Goal: Task Accomplishment & Management: Manage account settings

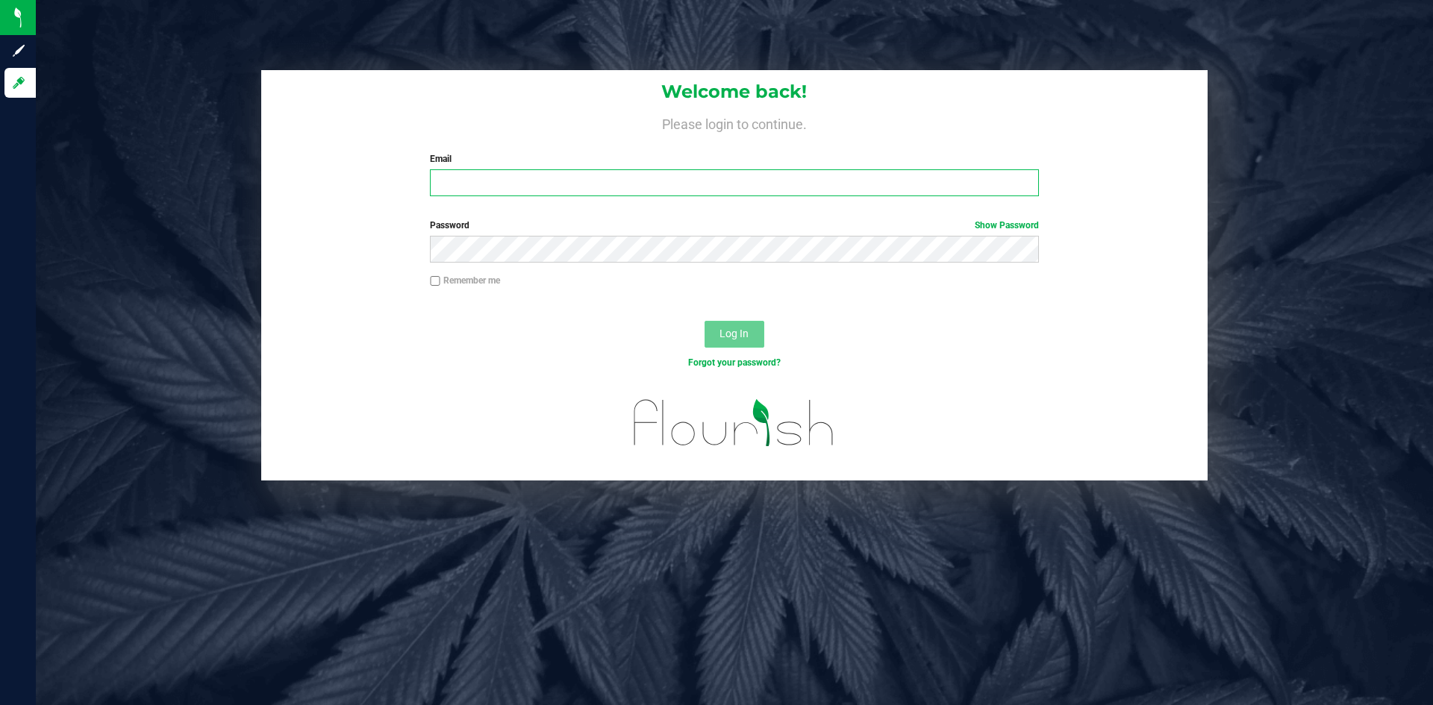
type input "[EMAIL_ADDRESS][DOMAIN_NAME]"
click at [738, 342] on button "Log In" at bounding box center [734, 334] width 60 height 27
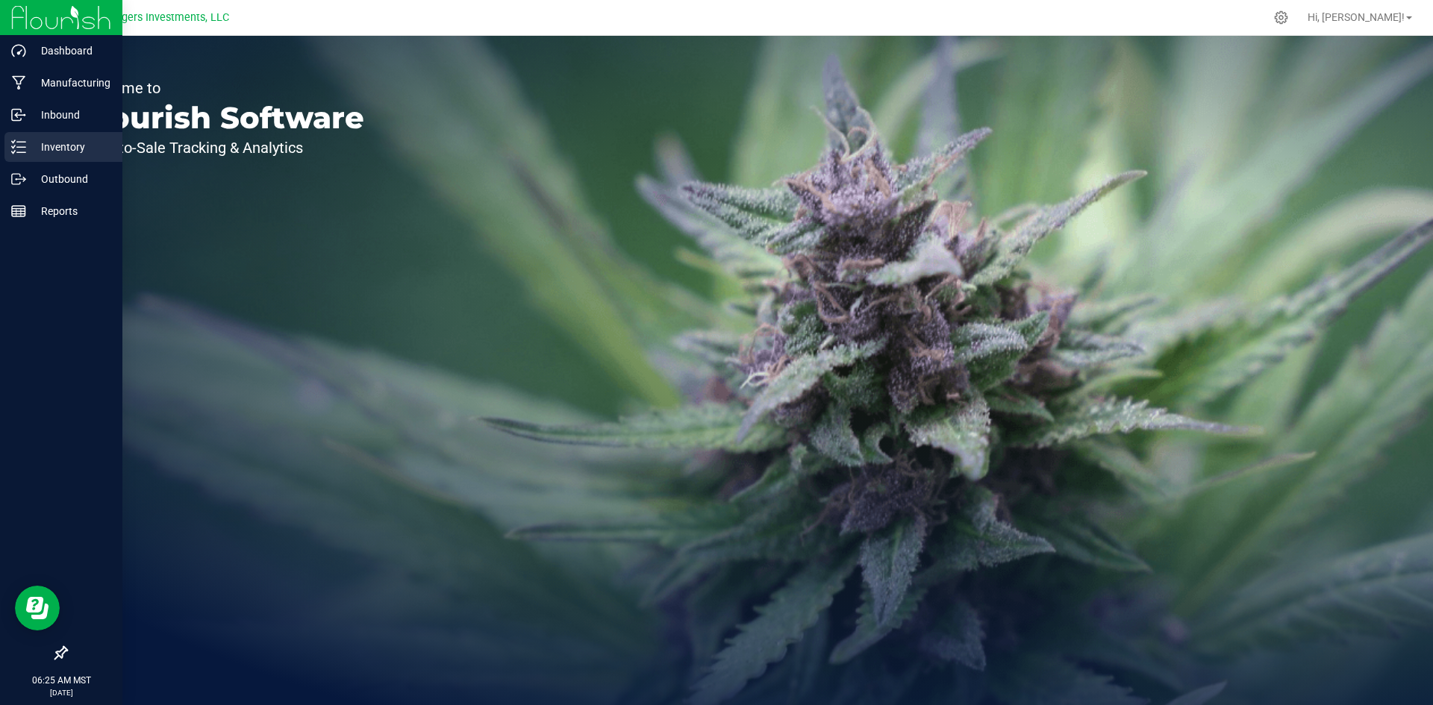
click at [48, 138] on p "Inventory" at bounding box center [71, 147] width 90 height 18
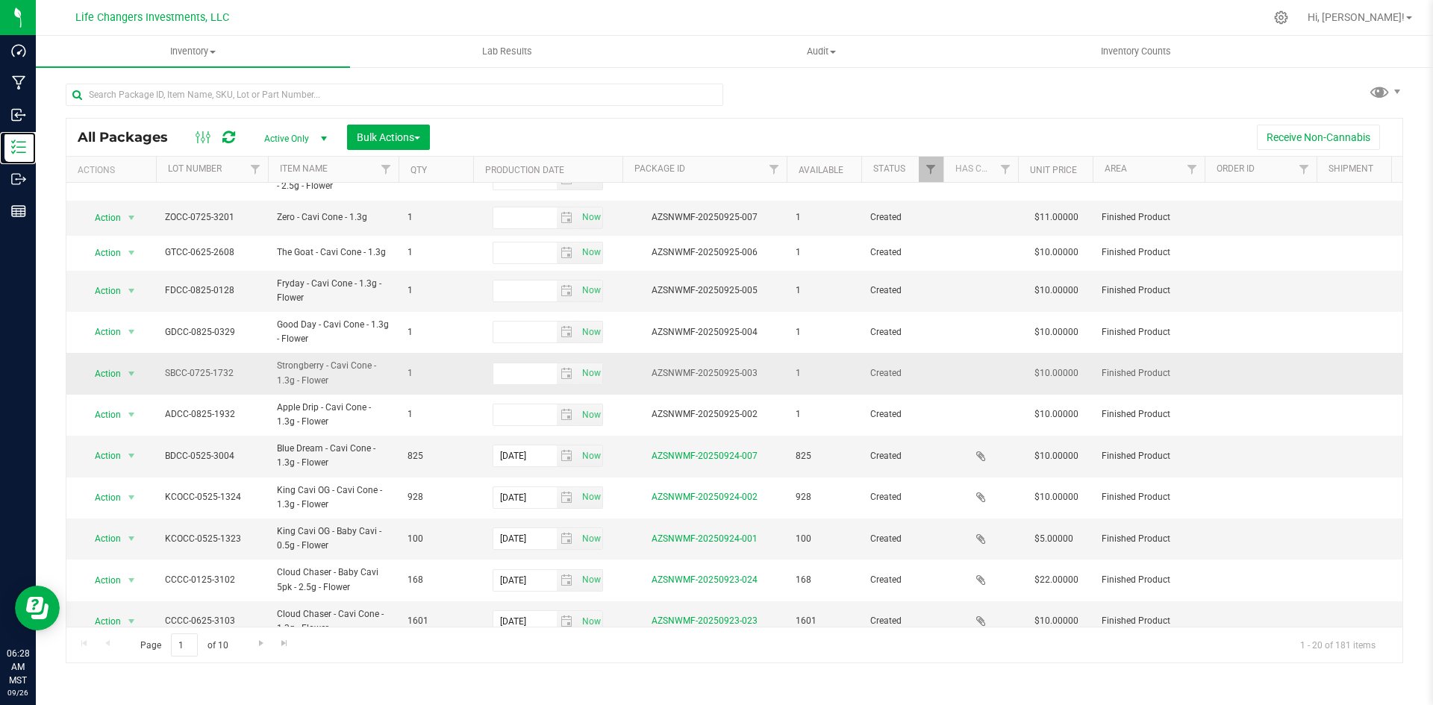
scroll to position [357, 0]
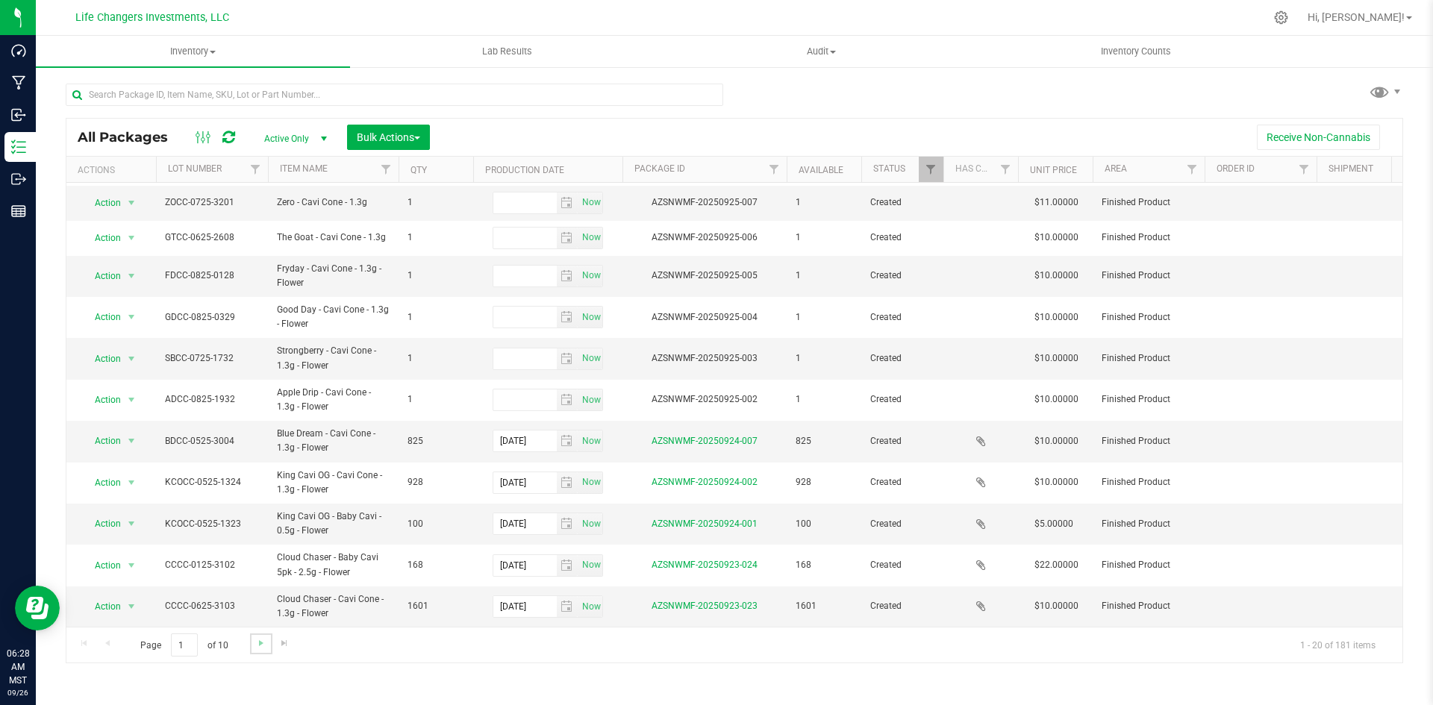
click at [251, 650] on link "Go to the next page" at bounding box center [261, 643] width 22 height 20
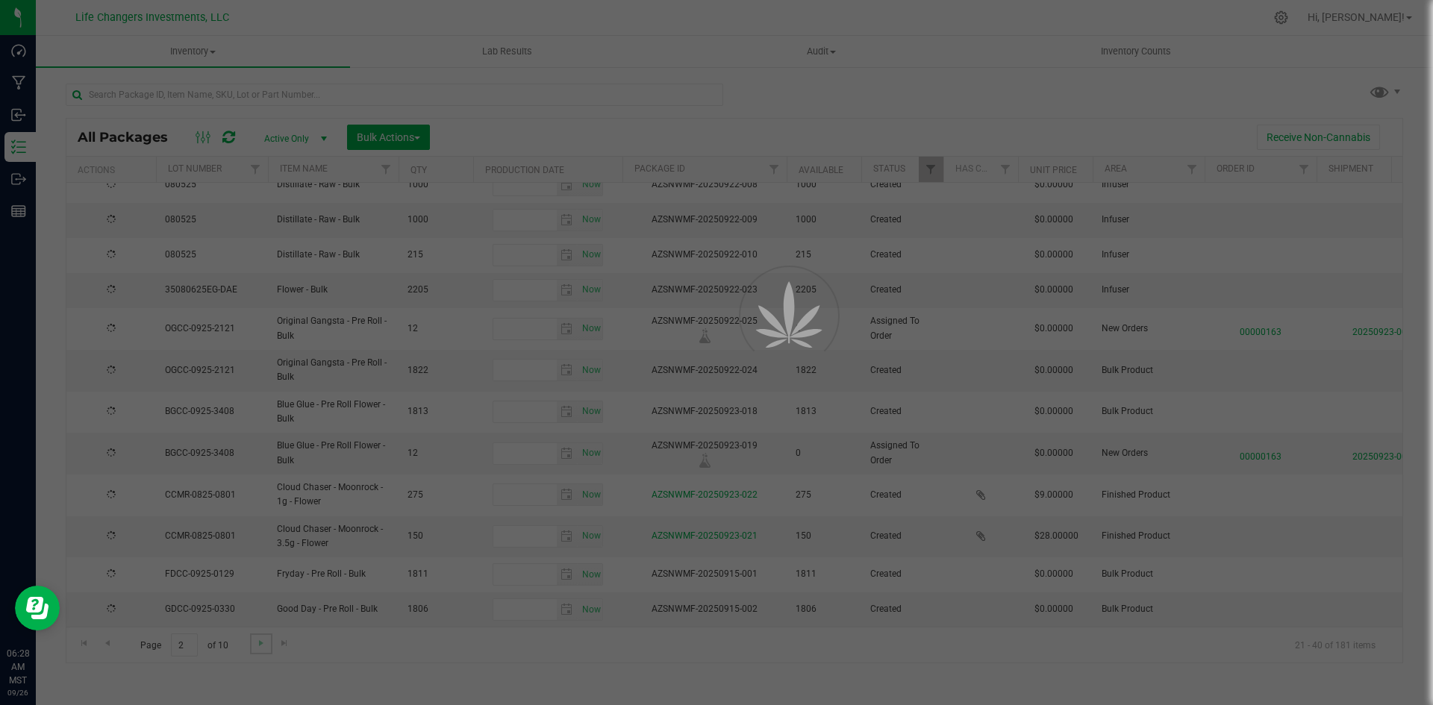
type input "[DATE]"
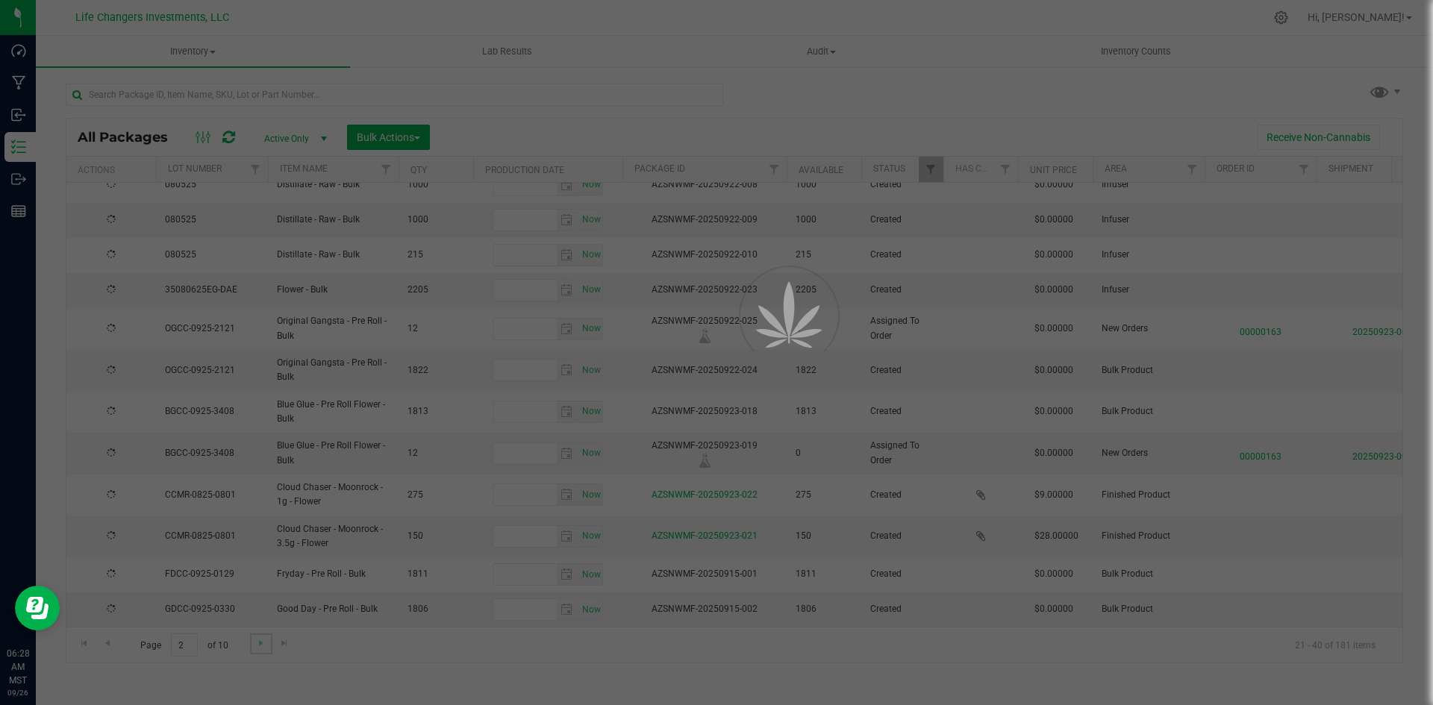
type input "[DATE]"
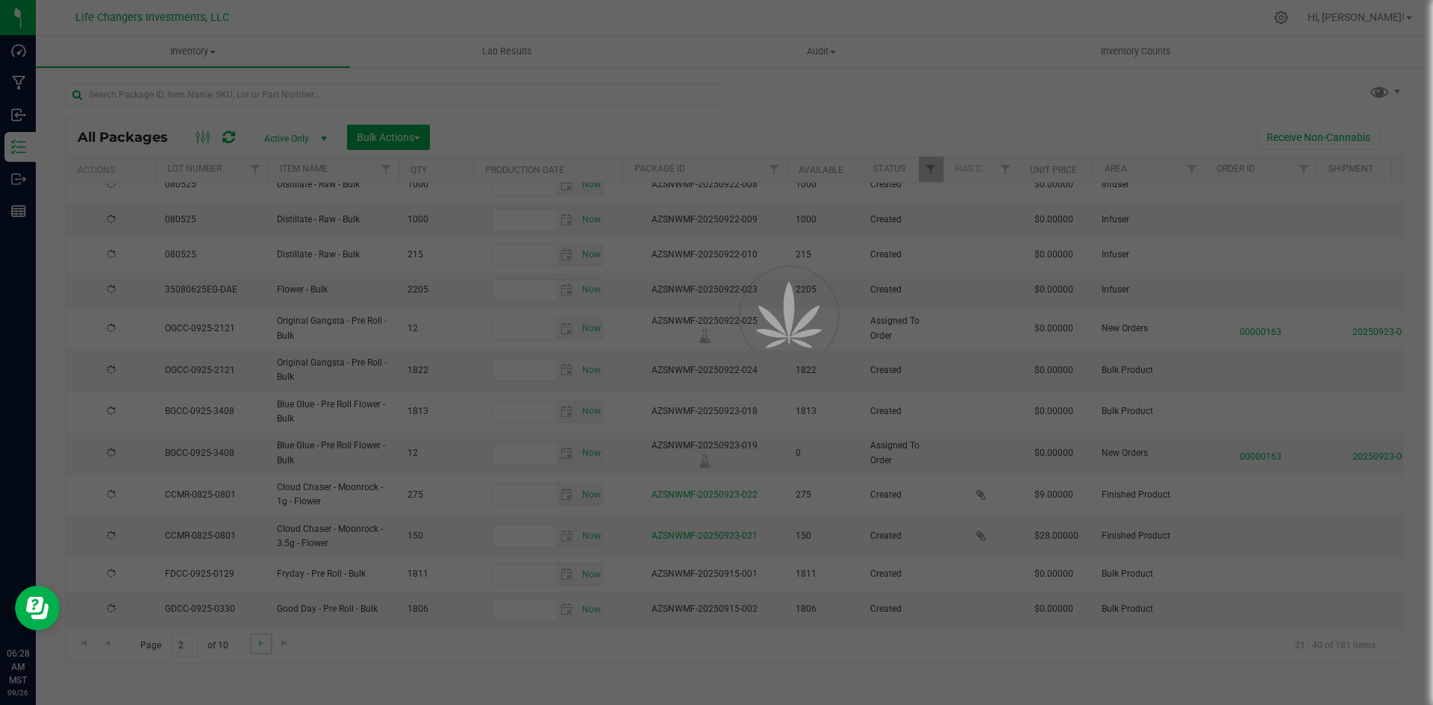
type input "[DATE]"
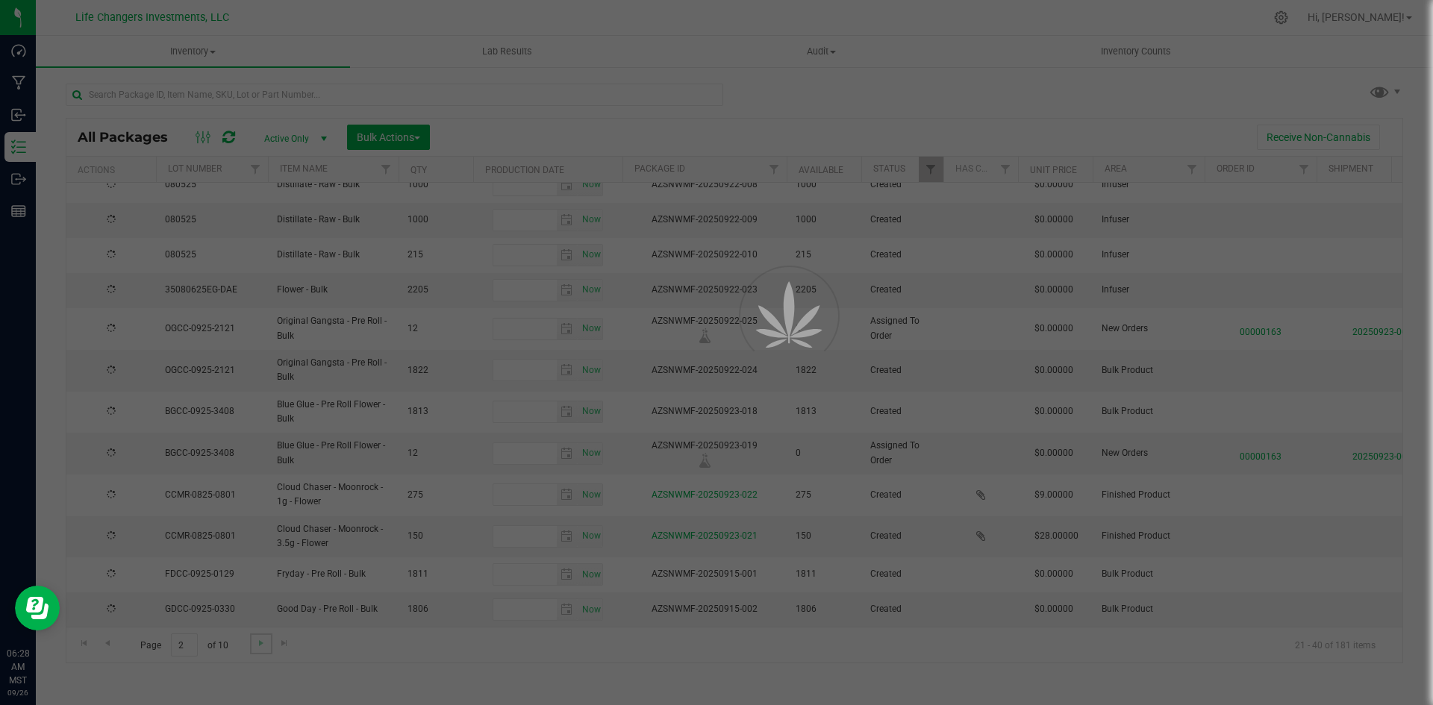
type input "[DATE]"
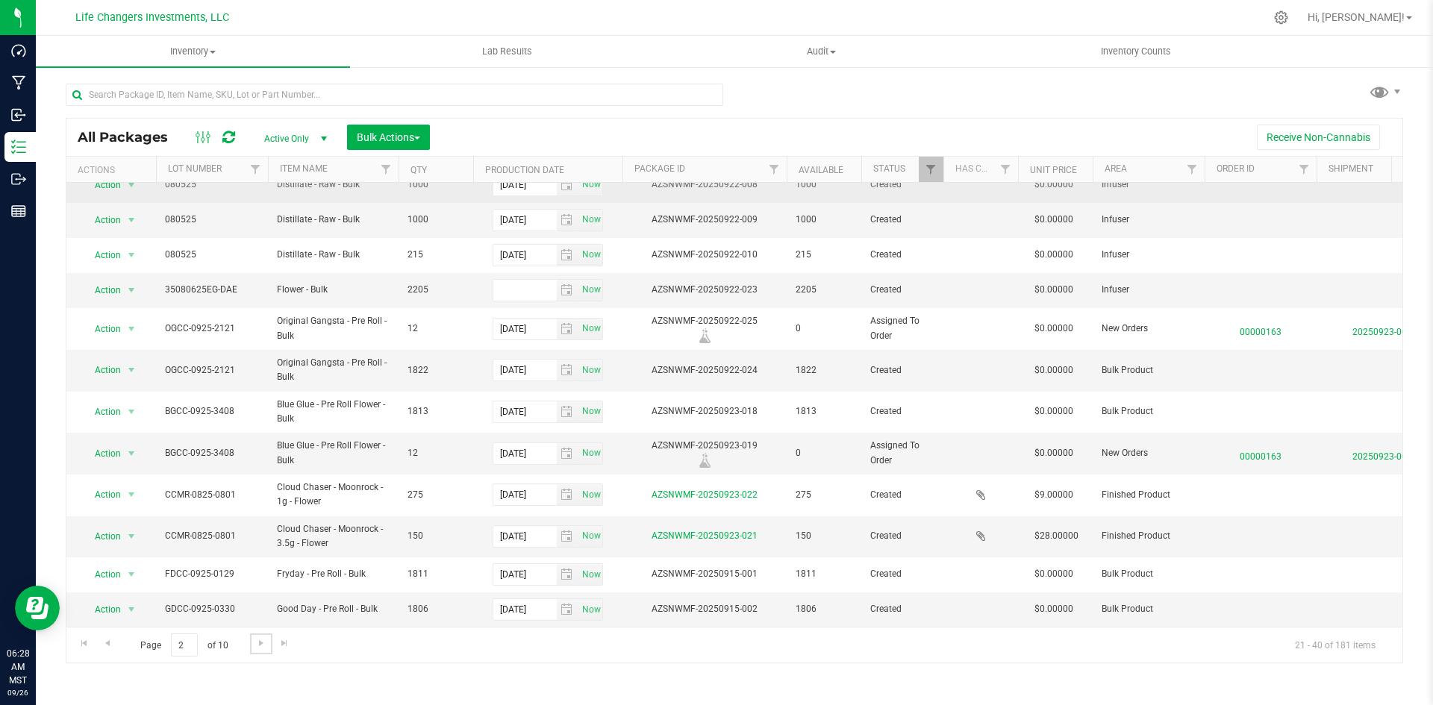
scroll to position [307, 0]
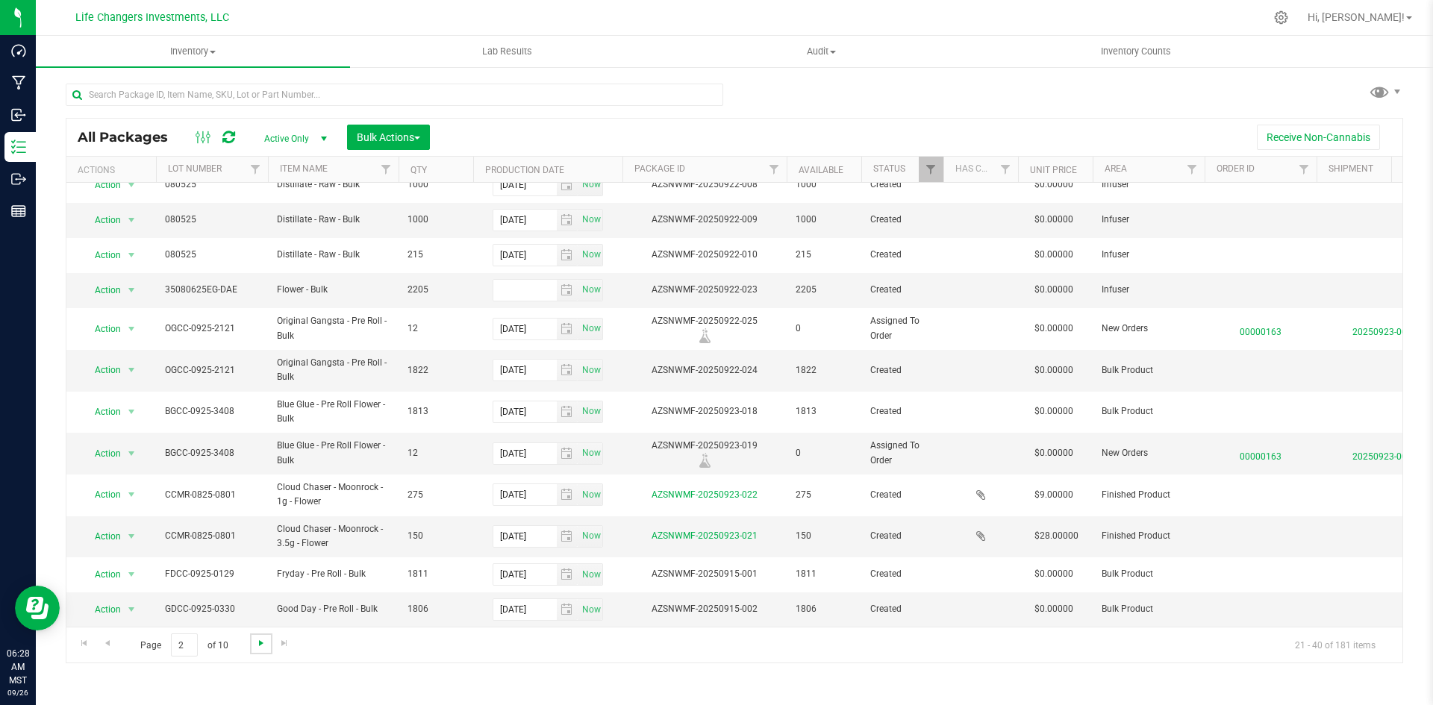
click at [265, 642] on span "Go to the next page" at bounding box center [261, 643] width 12 height 12
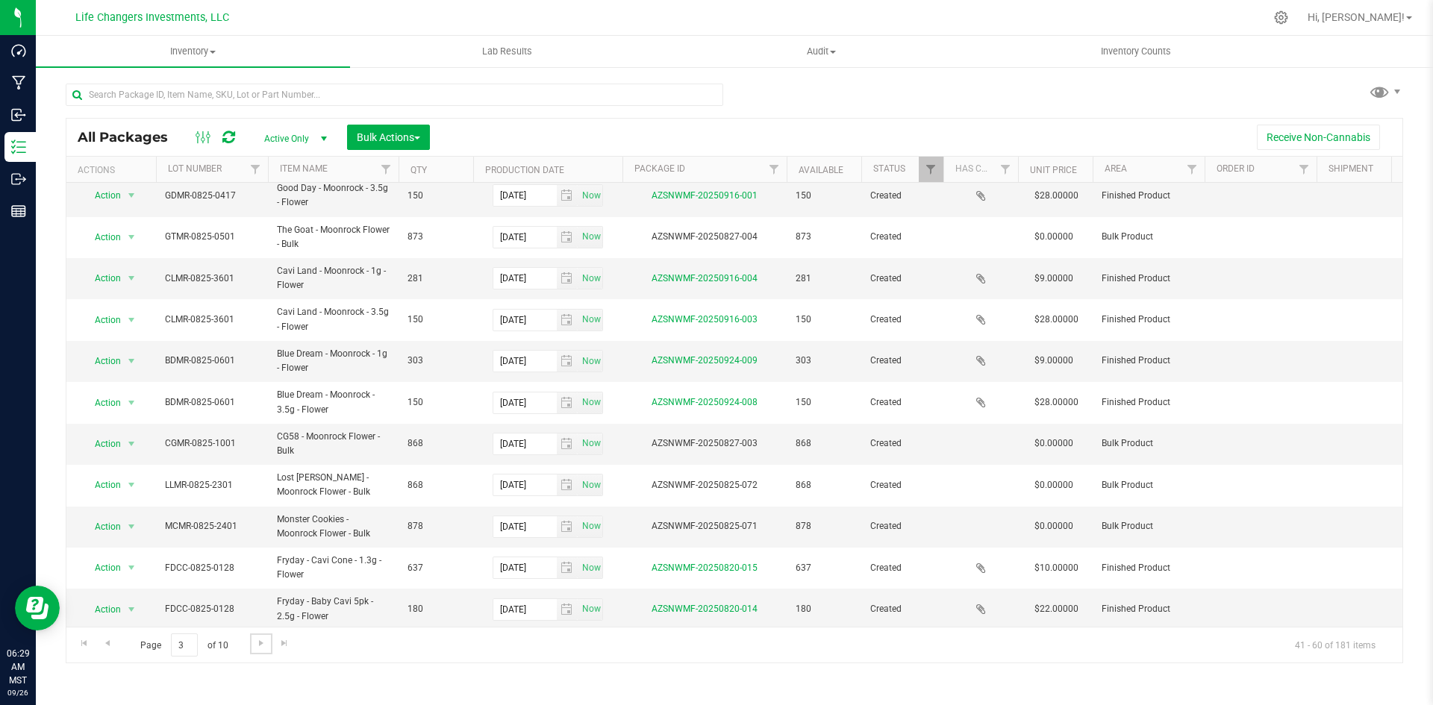
scroll to position [387, 0]
click at [263, 651] on link "Go to the next page" at bounding box center [261, 643] width 22 height 20
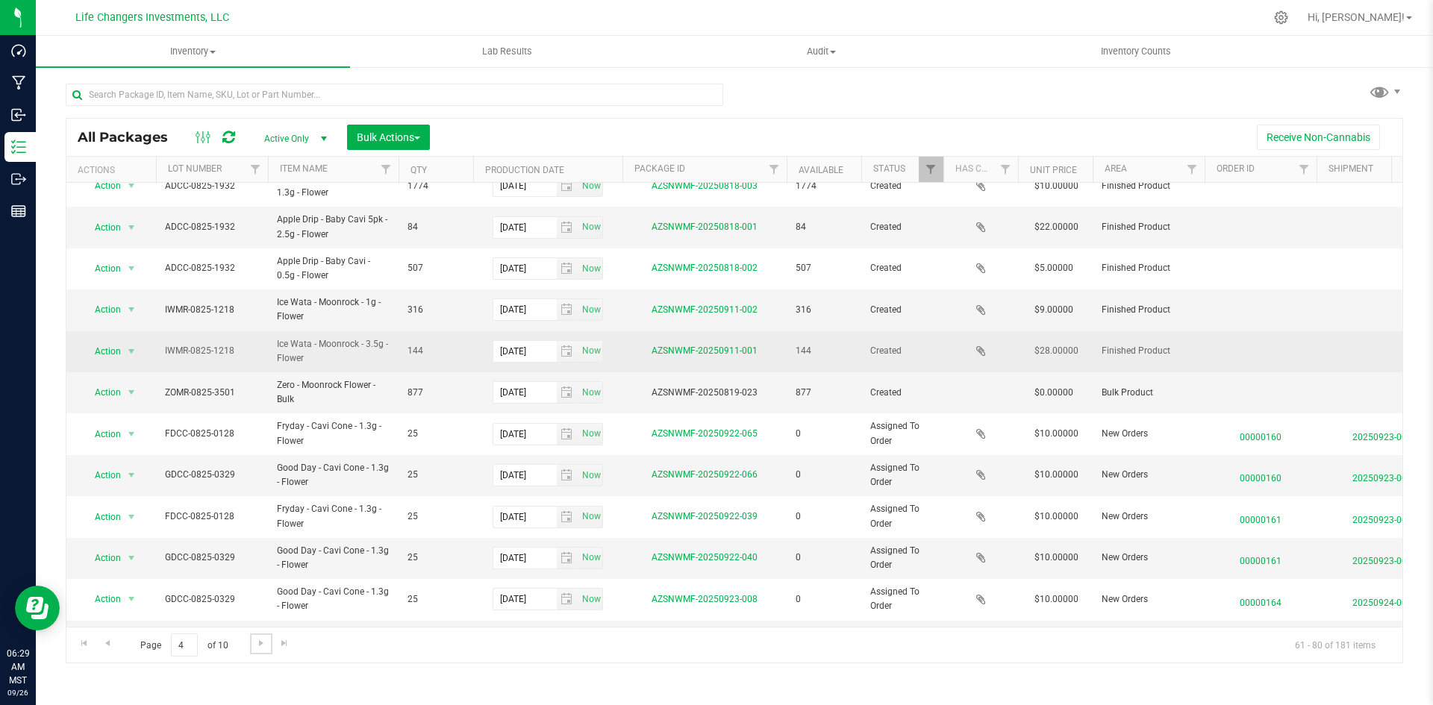
scroll to position [381, 0]
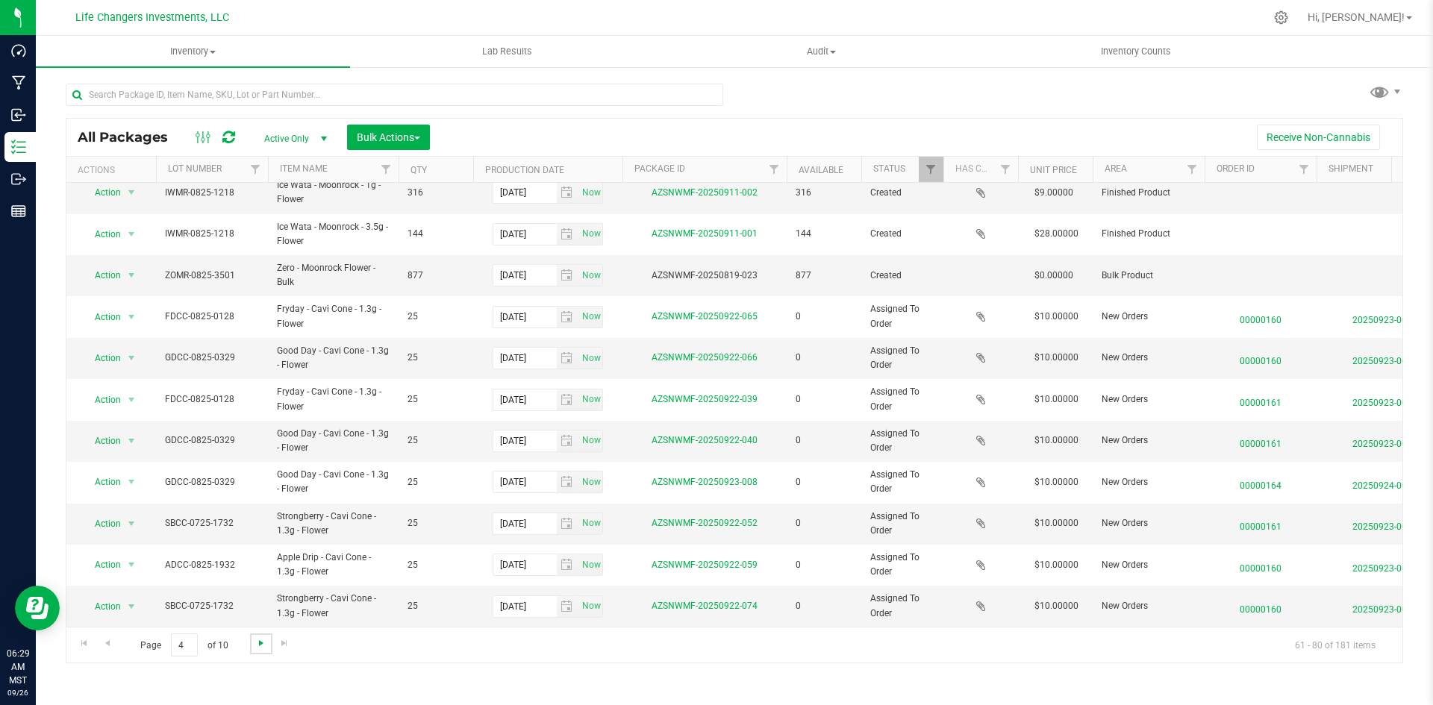
click at [266, 637] on span "Go to the next page" at bounding box center [261, 643] width 12 height 12
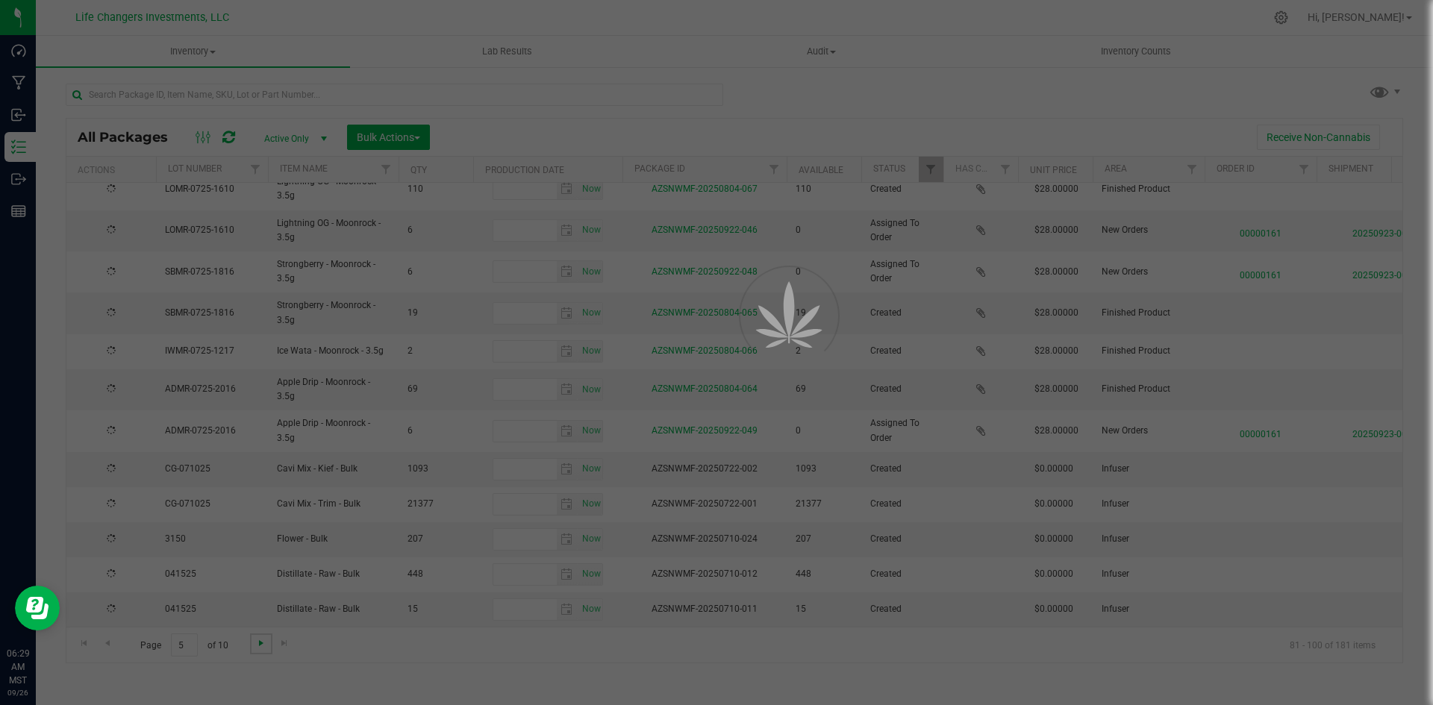
type input "[DATE]"
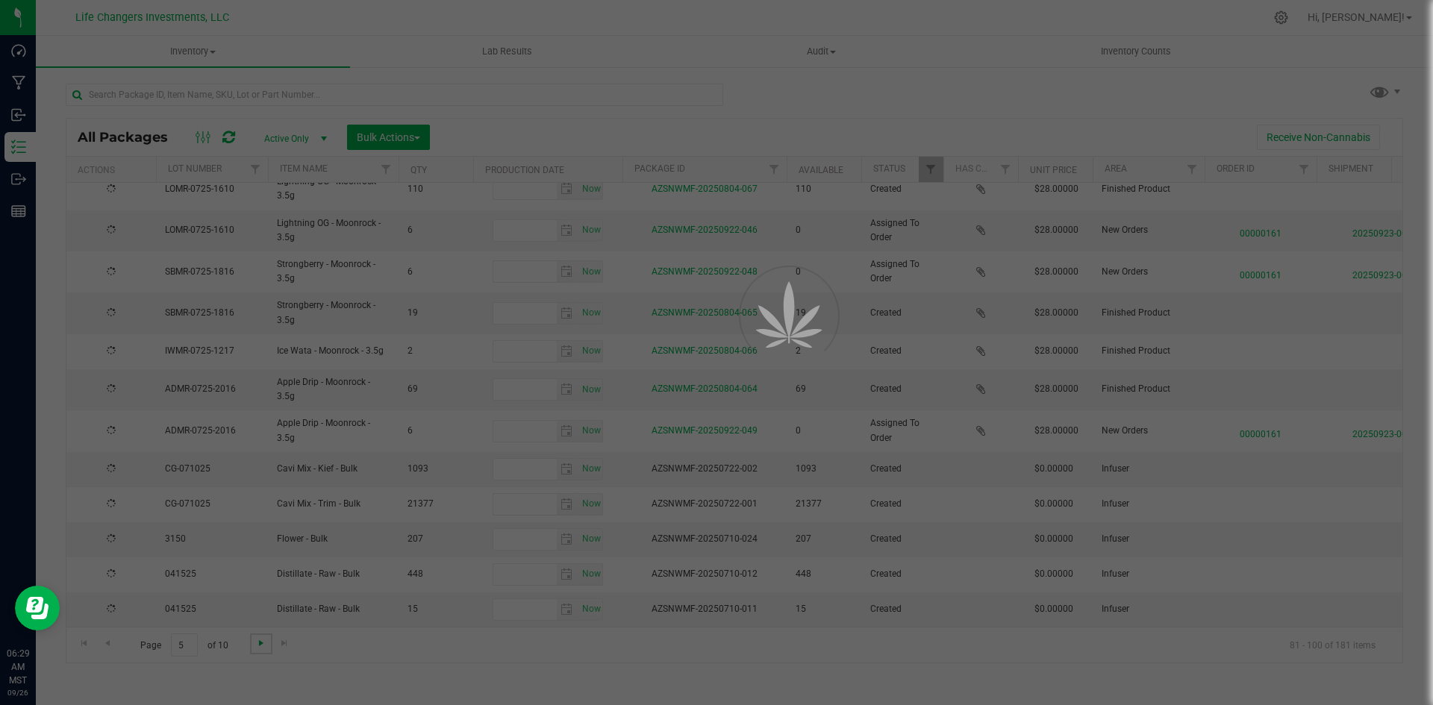
type input "[DATE]"
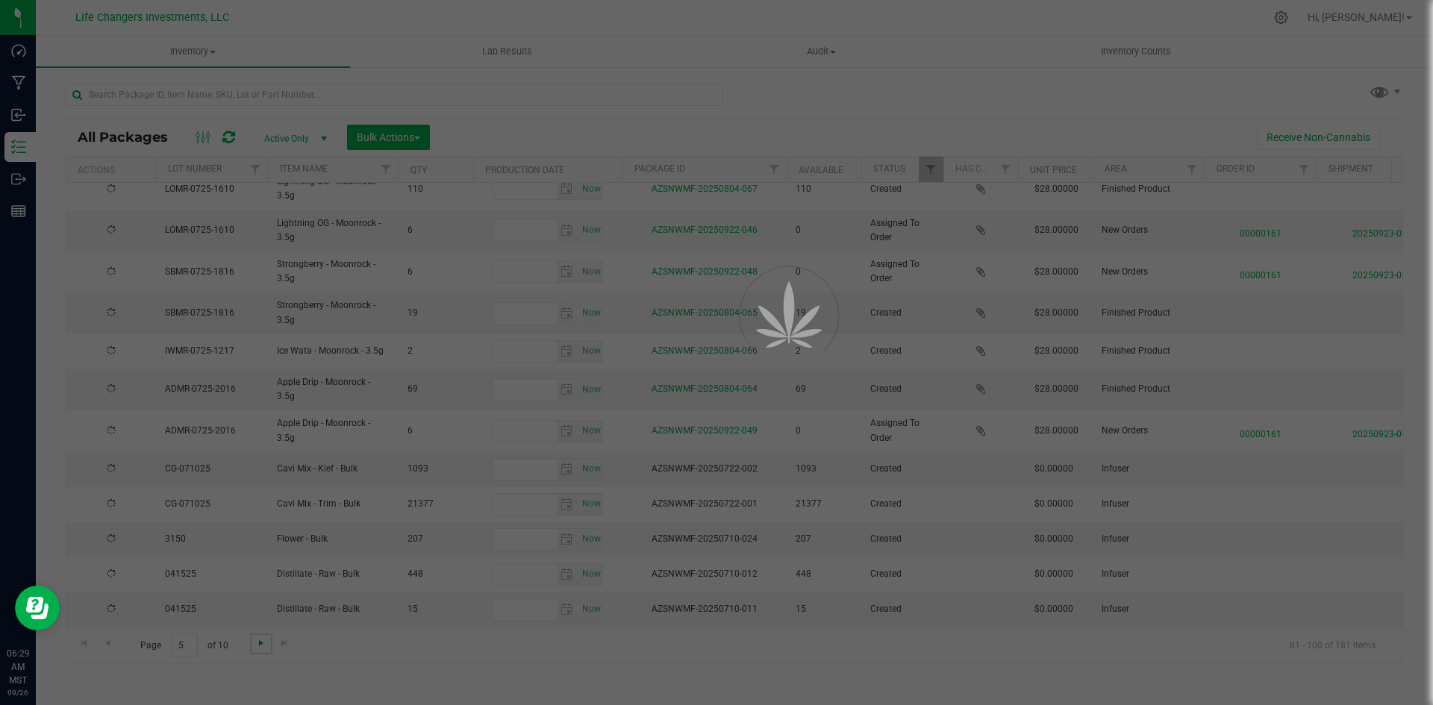
type input "[DATE]"
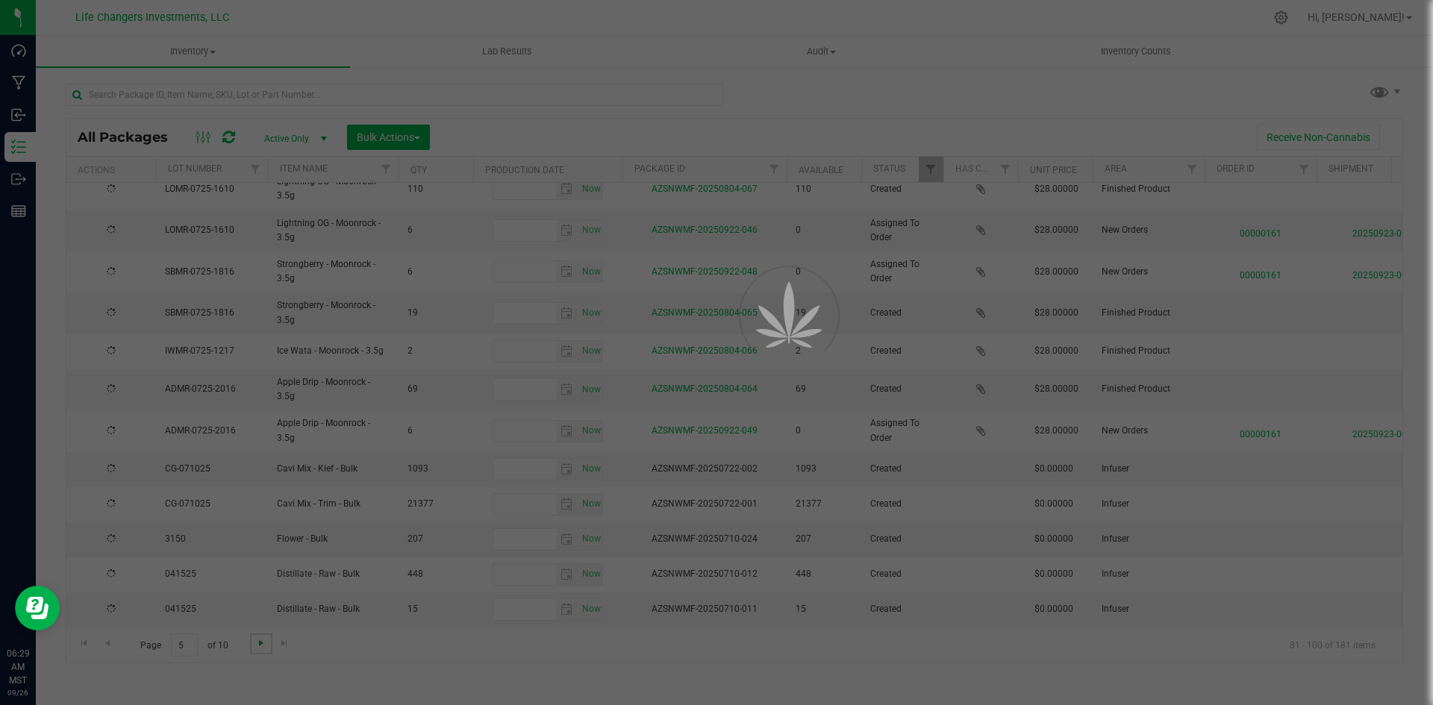
type input "[DATE]"
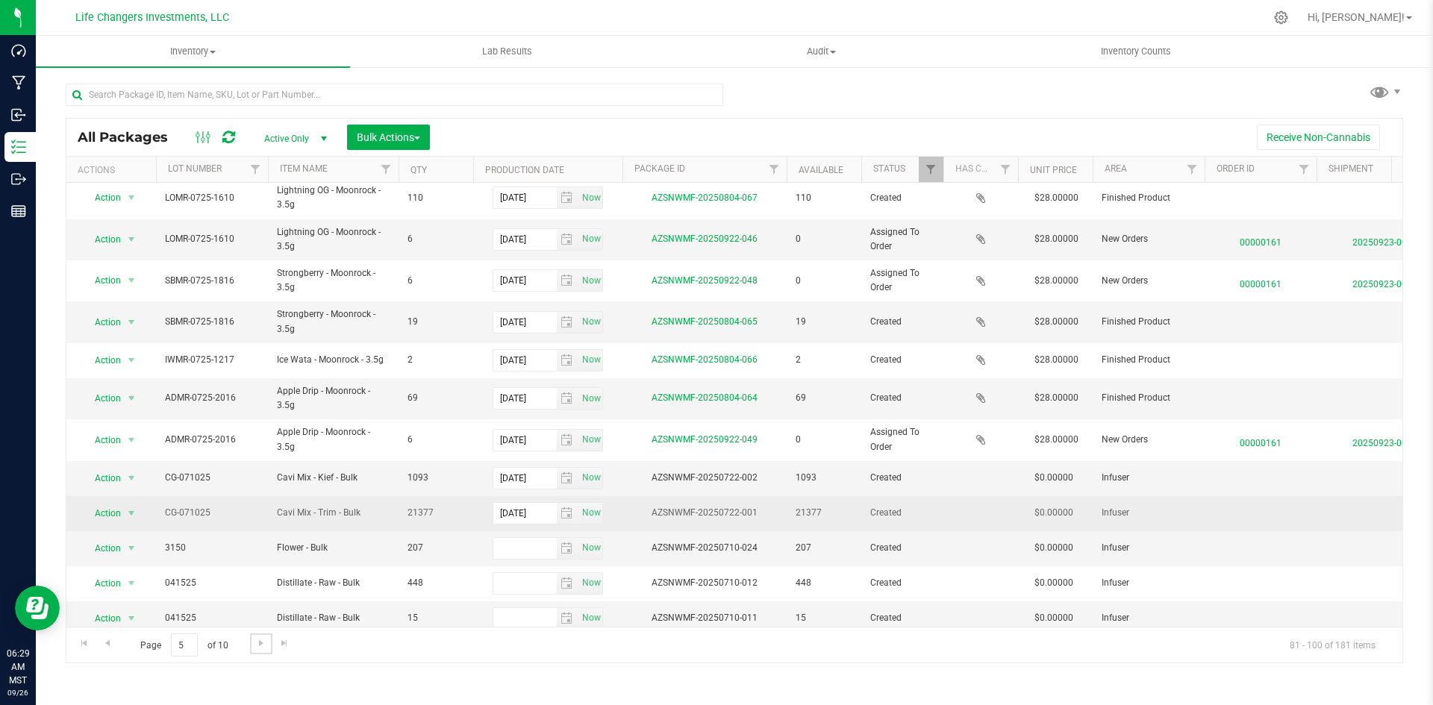
scroll to position [356, 0]
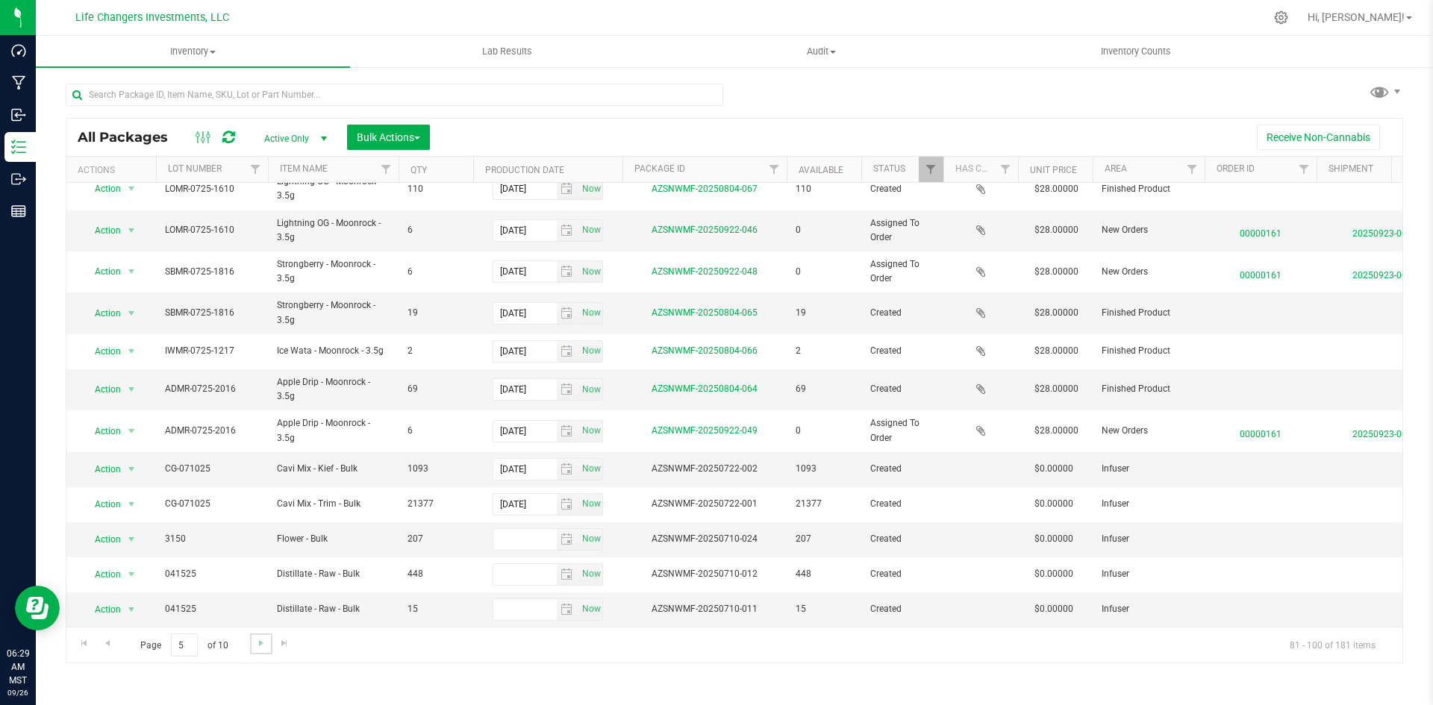
click at [255, 634] on link "Go to the next page" at bounding box center [261, 643] width 22 height 20
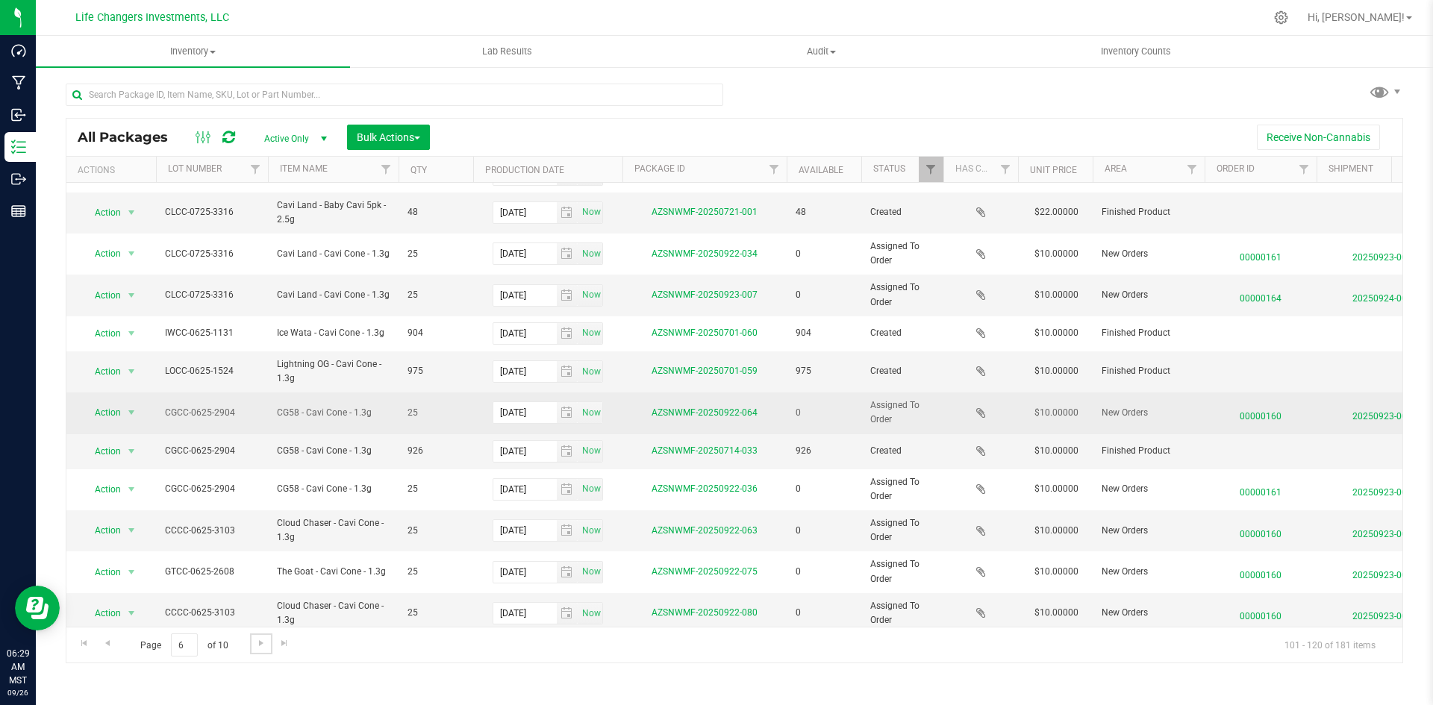
scroll to position [349, 0]
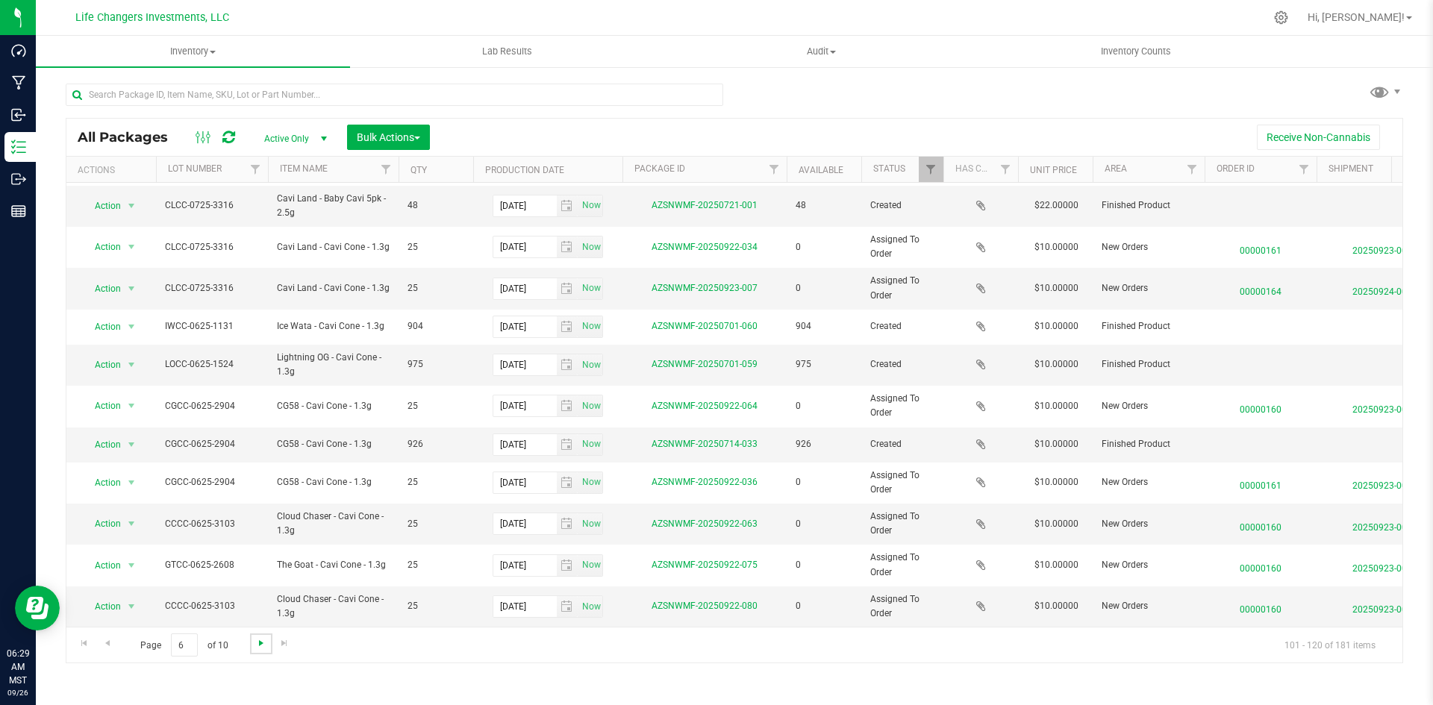
click at [262, 642] on span "Go to the next page" at bounding box center [261, 643] width 12 height 12
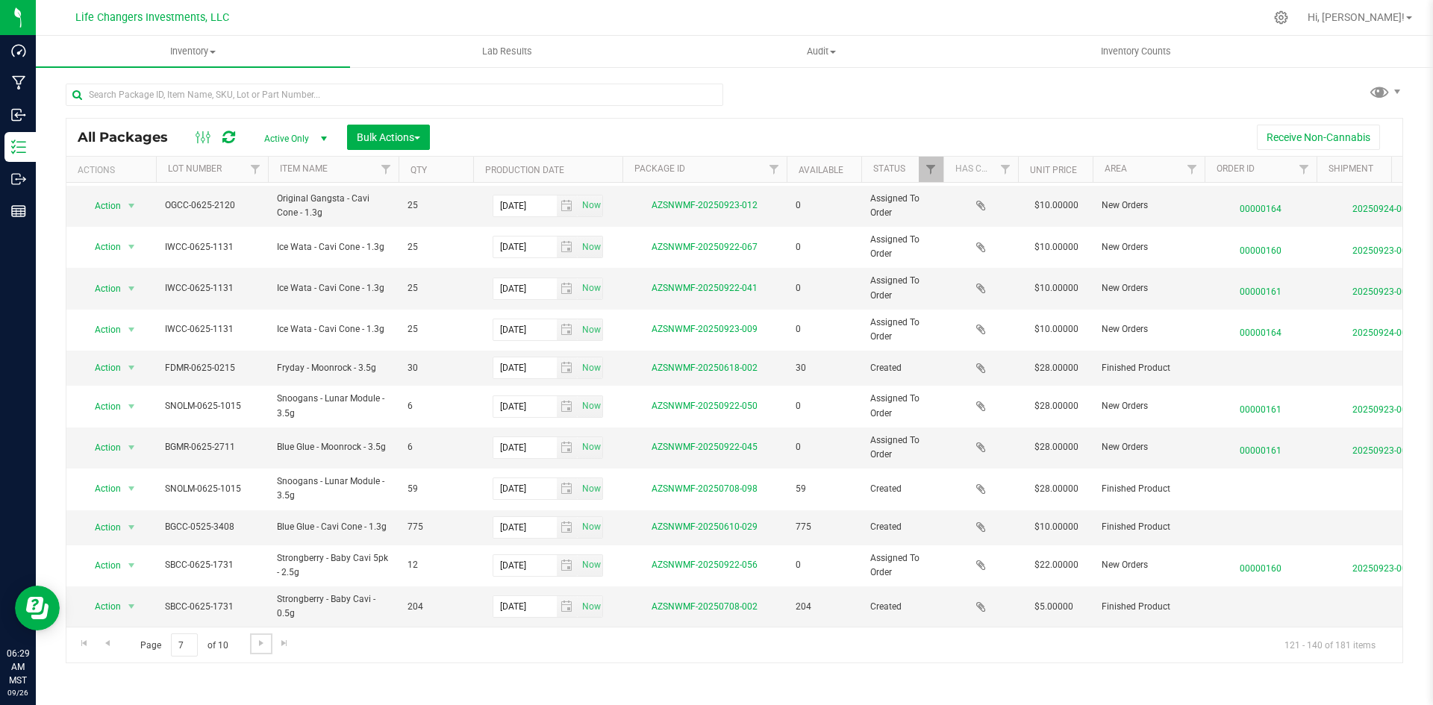
scroll to position [381, 0]
click at [255, 644] on span "Go to the next page" at bounding box center [261, 643] width 12 height 12
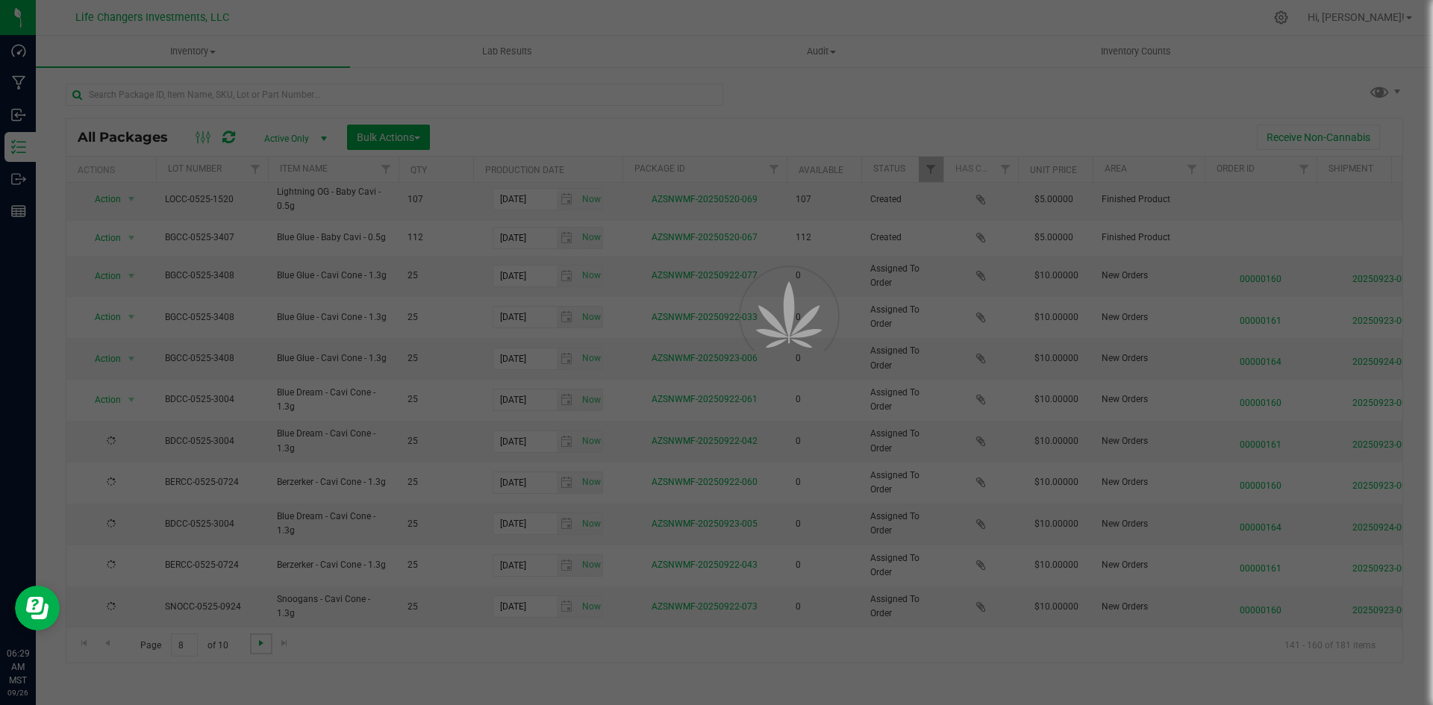
scroll to position [0, 0]
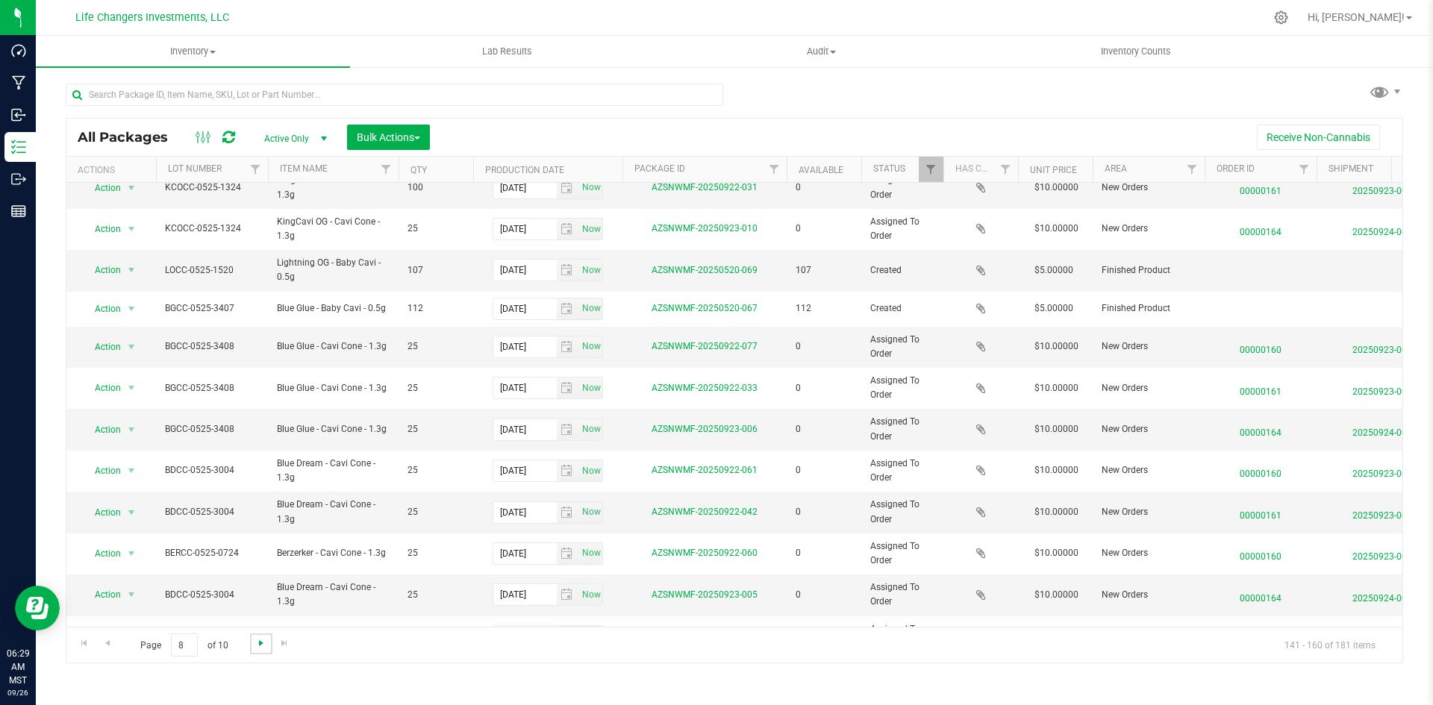
scroll to position [375, 0]
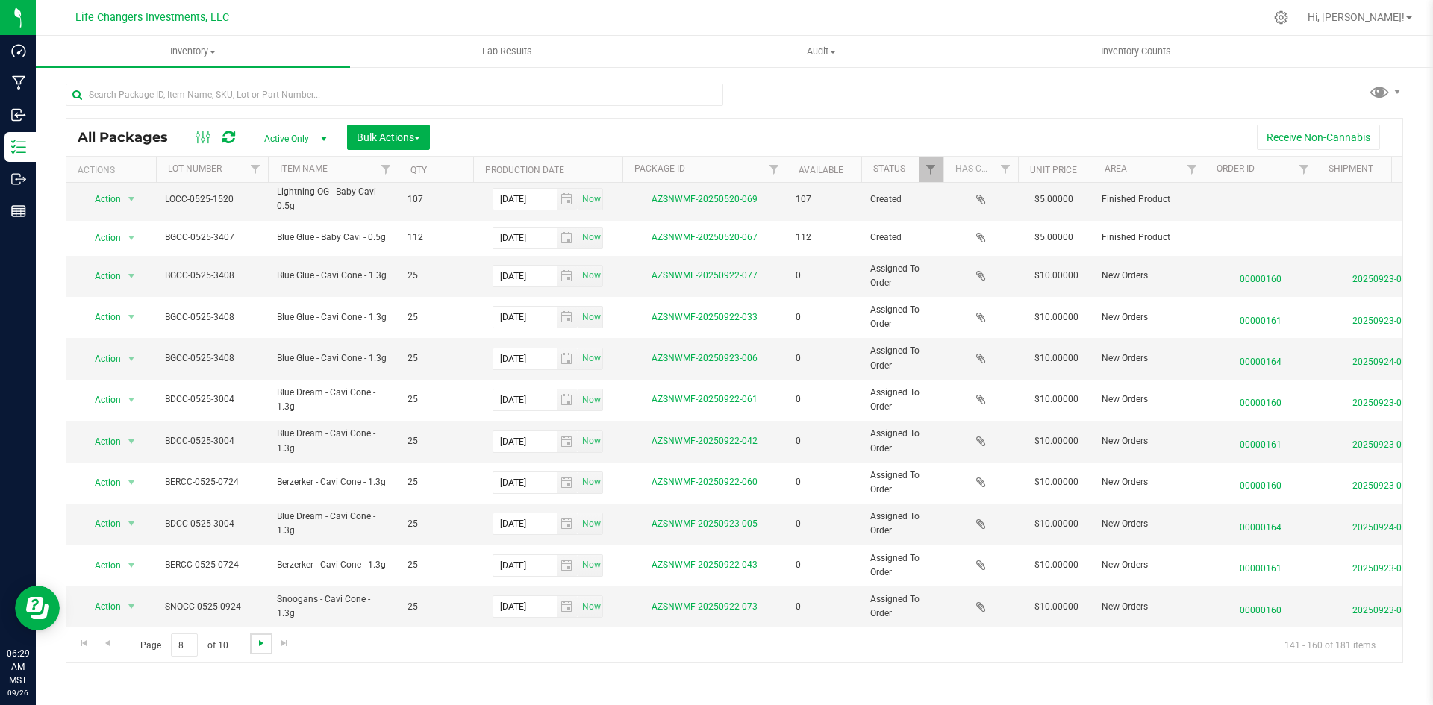
click at [257, 642] on span "Go to the next page" at bounding box center [261, 643] width 12 height 12
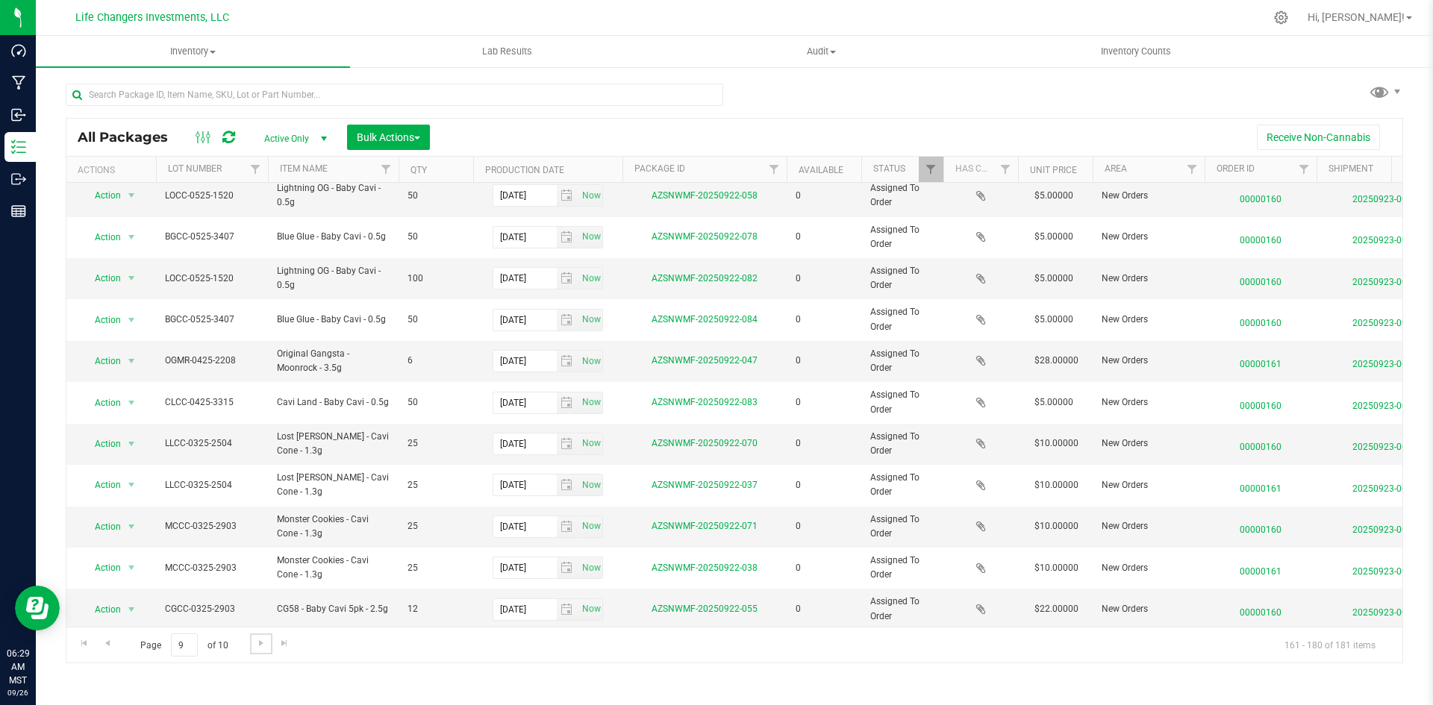
scroll to position [387, 0]
click at [265, 654] on link "Go to the next page" at bounding box center [261, 643] width 22 height 20
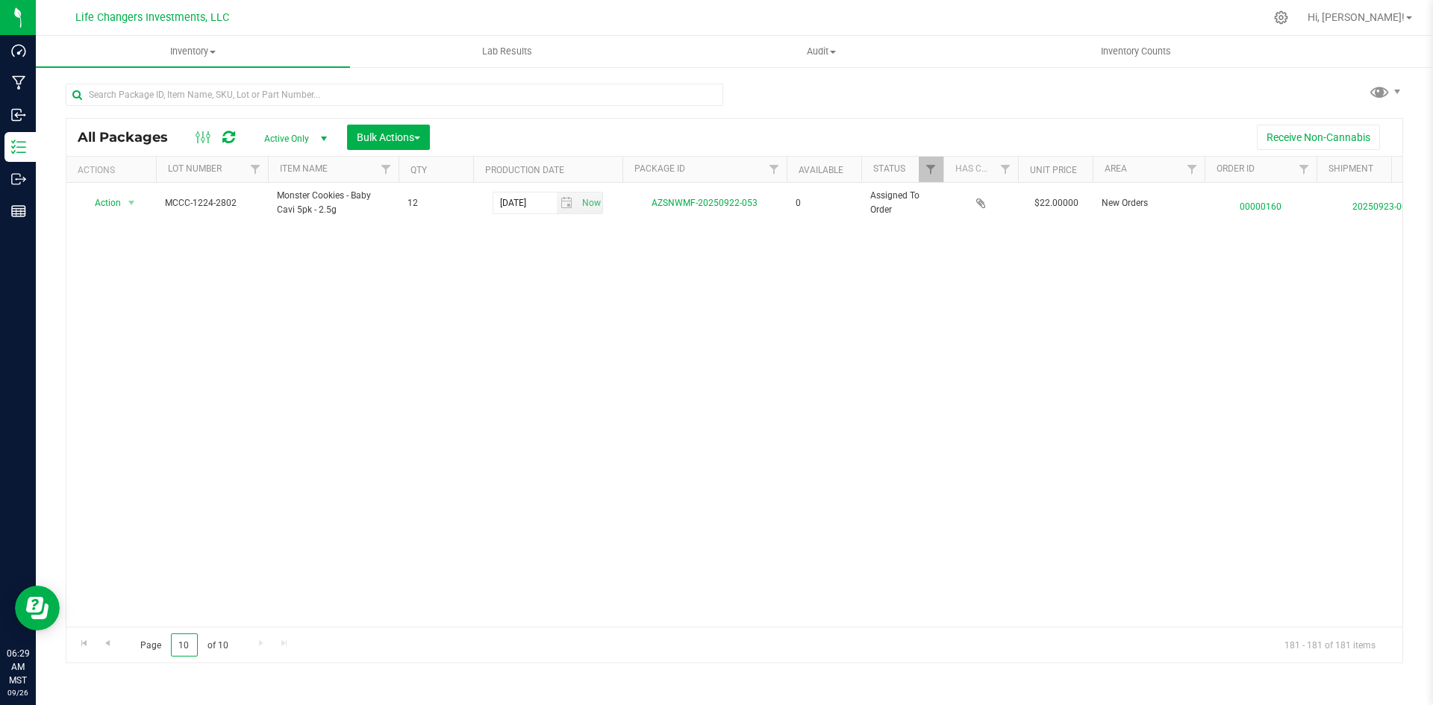
drag, startPoint x: 193, startPoint y: 648, endPoint x: 144, endPoint y: 640, distance: 49.8
click at [144, 640] on span "Page 10 of 10" at bounding box center [184, 644] width 113 height 23
type input "1"
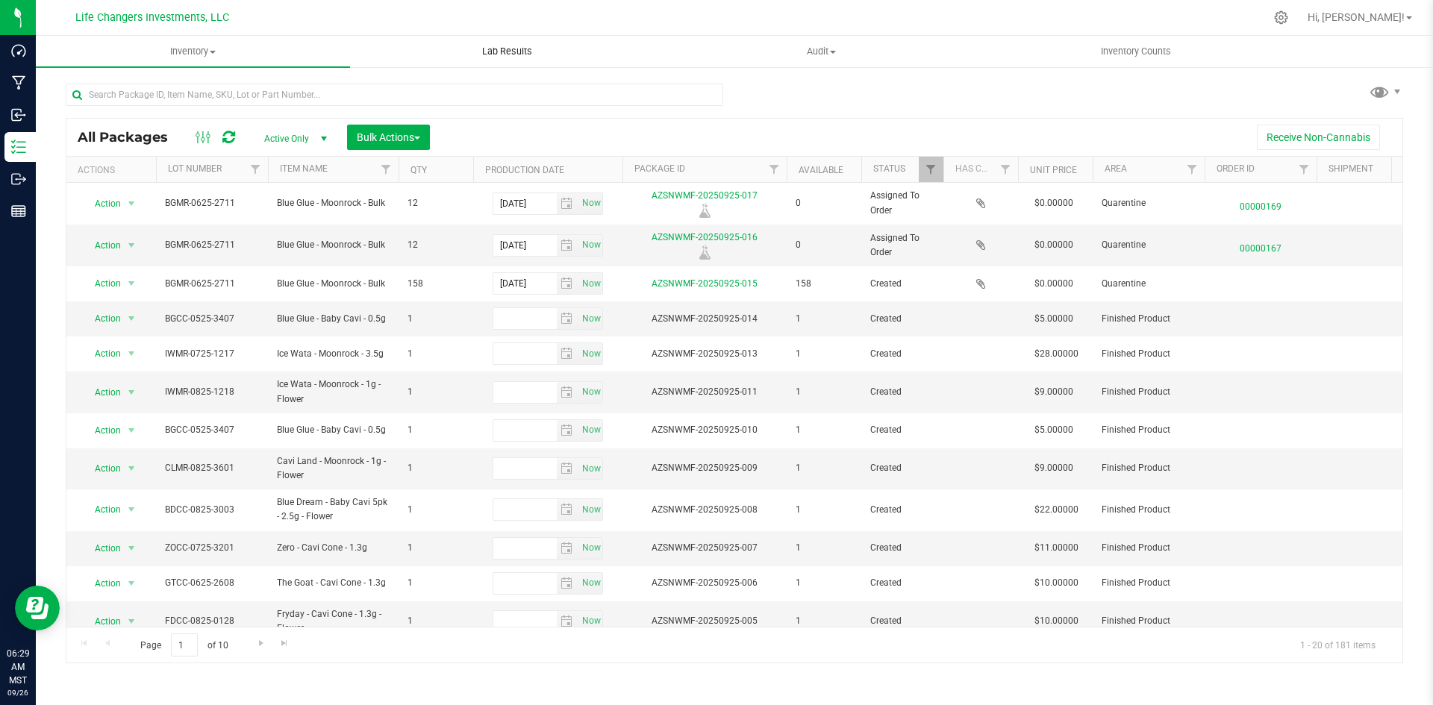
click at [533, 57] on span "Lab Results" at bounding box center [507, 51] width 90 height 13
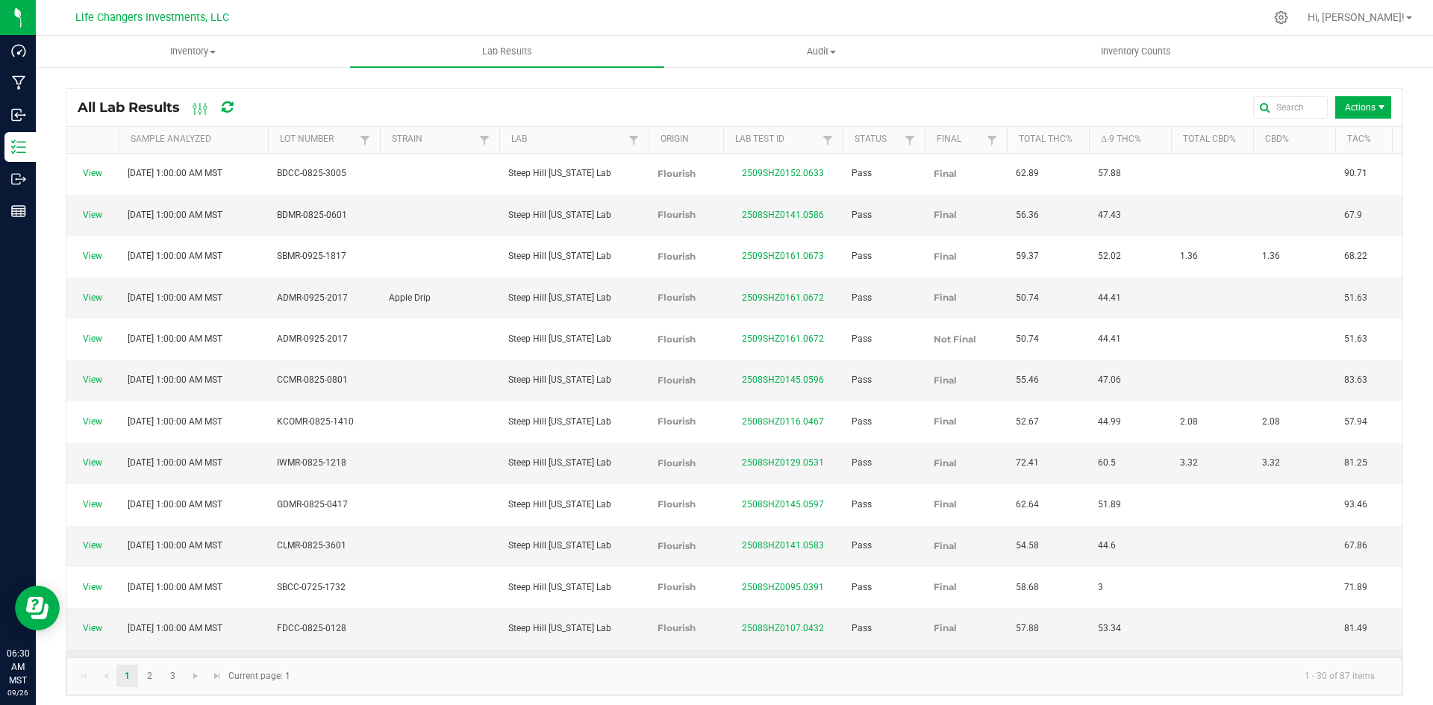
click at [783, 664] on link "2508SHZ0107.0431" at bounding box center [783, 669] width 82 height 10
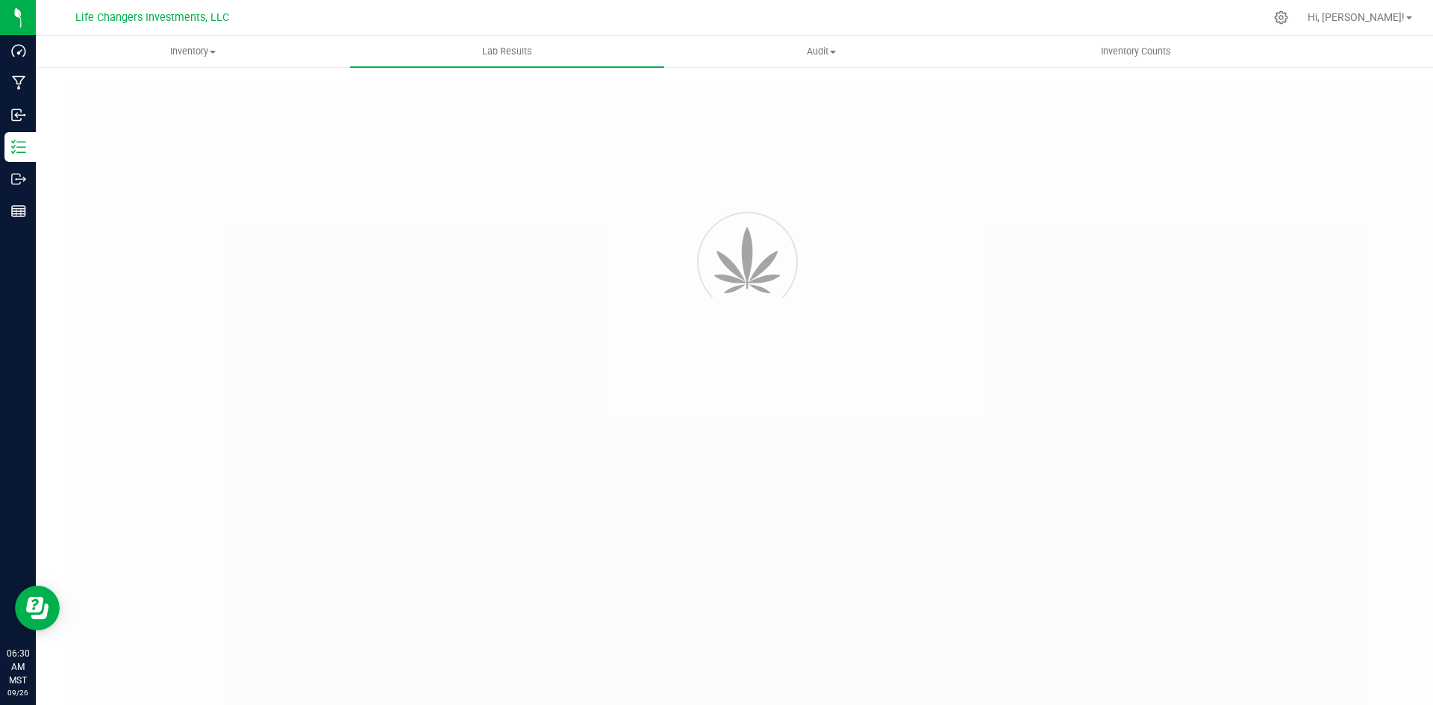
type input "2508SHZ0107.0431"
type input "[DATE] 1:00 AM"
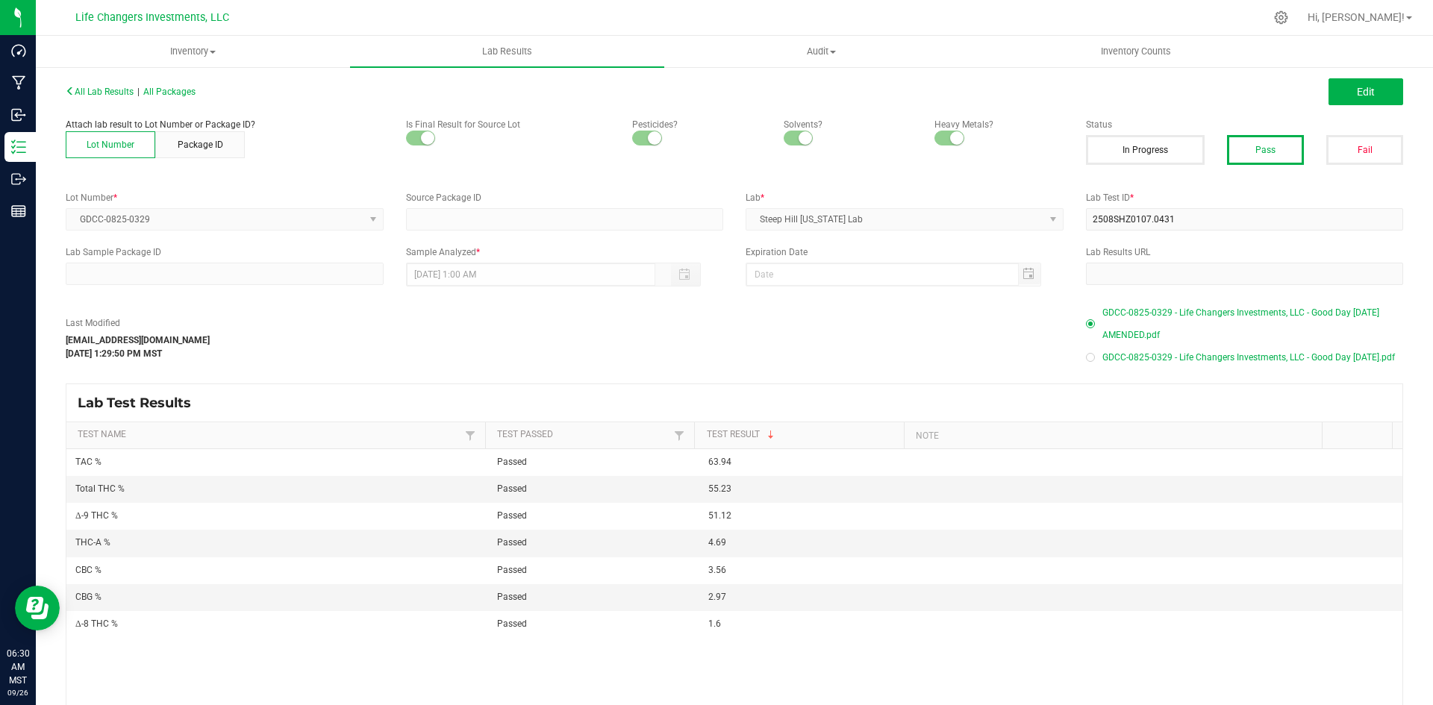
click at [266, 166] on div "Attach lab result to Lot Number or Package ID? Lot Number Package ID Is Final R…" at bounding box center [733, 147] width 1359 height 58
click at [504, 51] on span "Lab Results" at bounding box center [507, 51] width 90 height 13
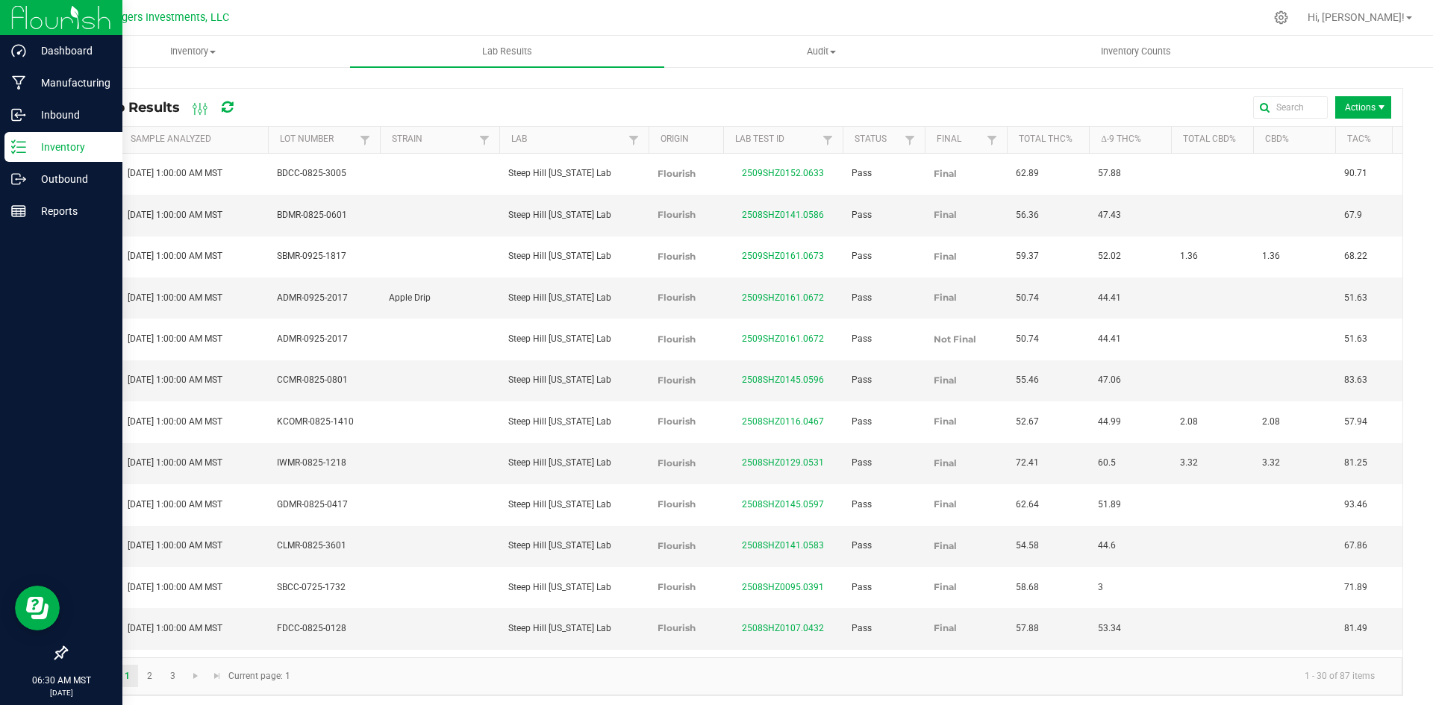
click at [79, 147] on p "Inventory" at bounding box center [71, 147] width 90 height 18
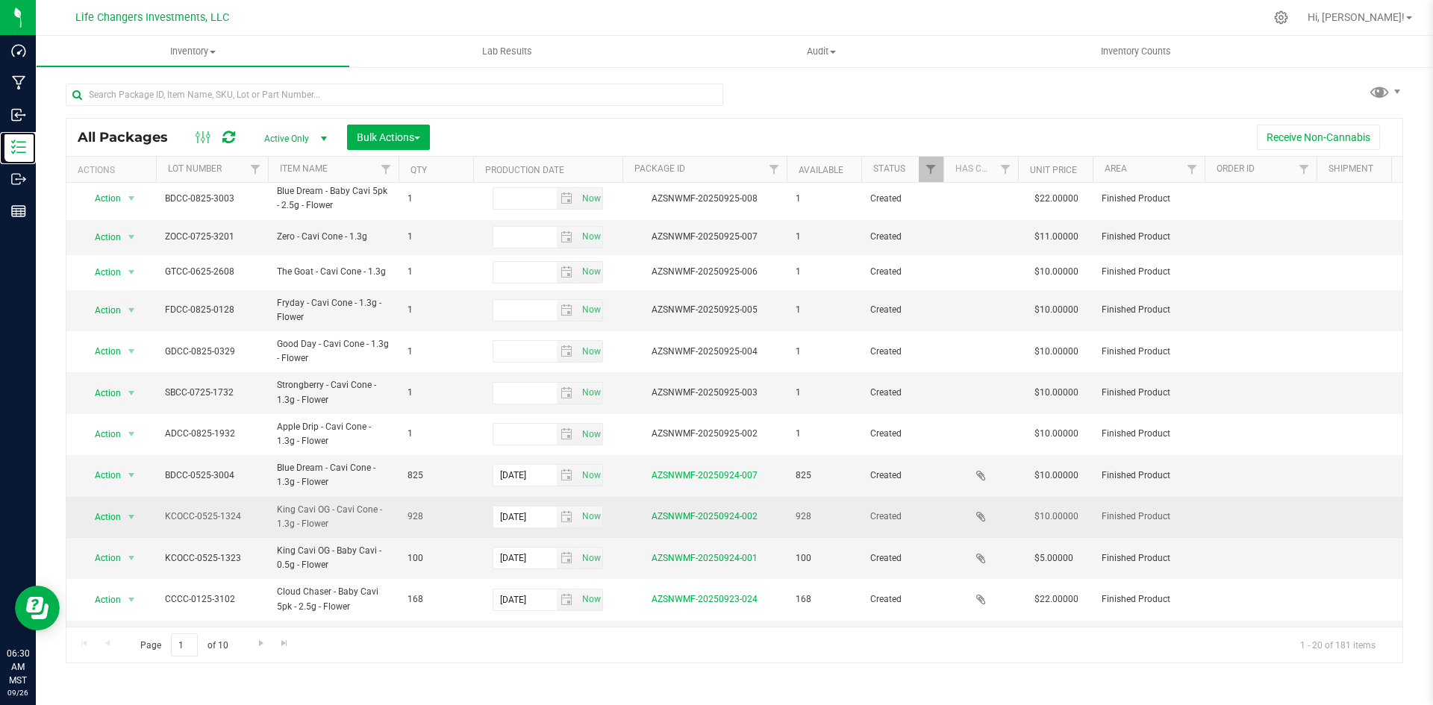
scroll to position [357, 0]
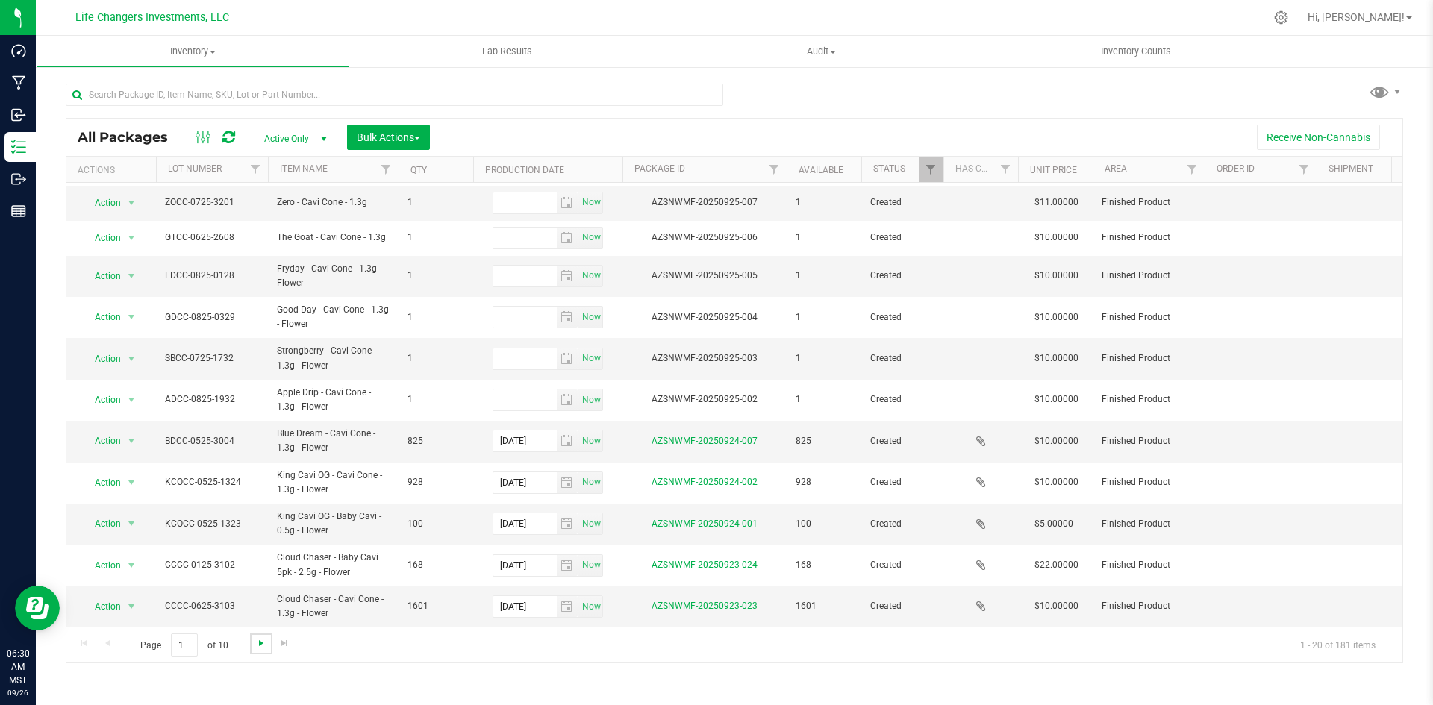
click at [255, 645] on span "Go to the next page" at bounding box center [261, 643] width 12 height 12
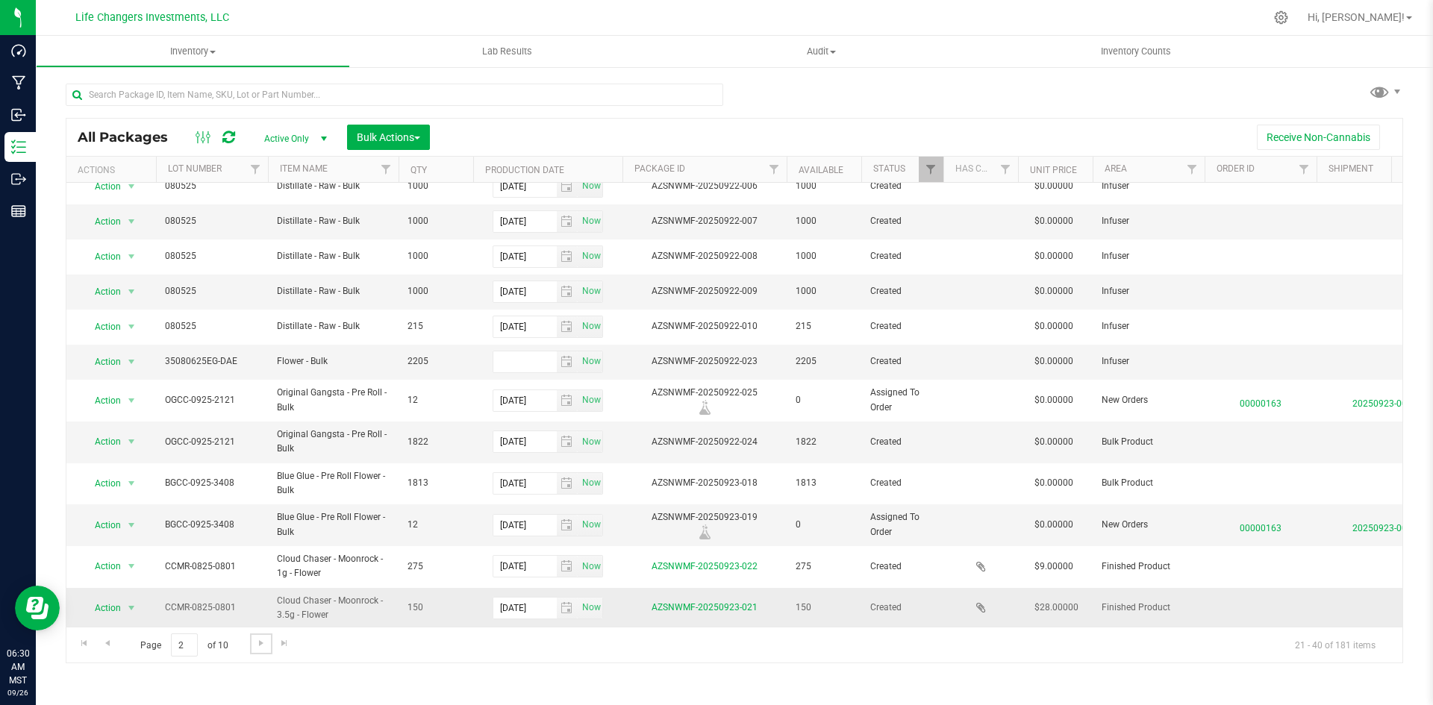
scroll to position [307, 0]
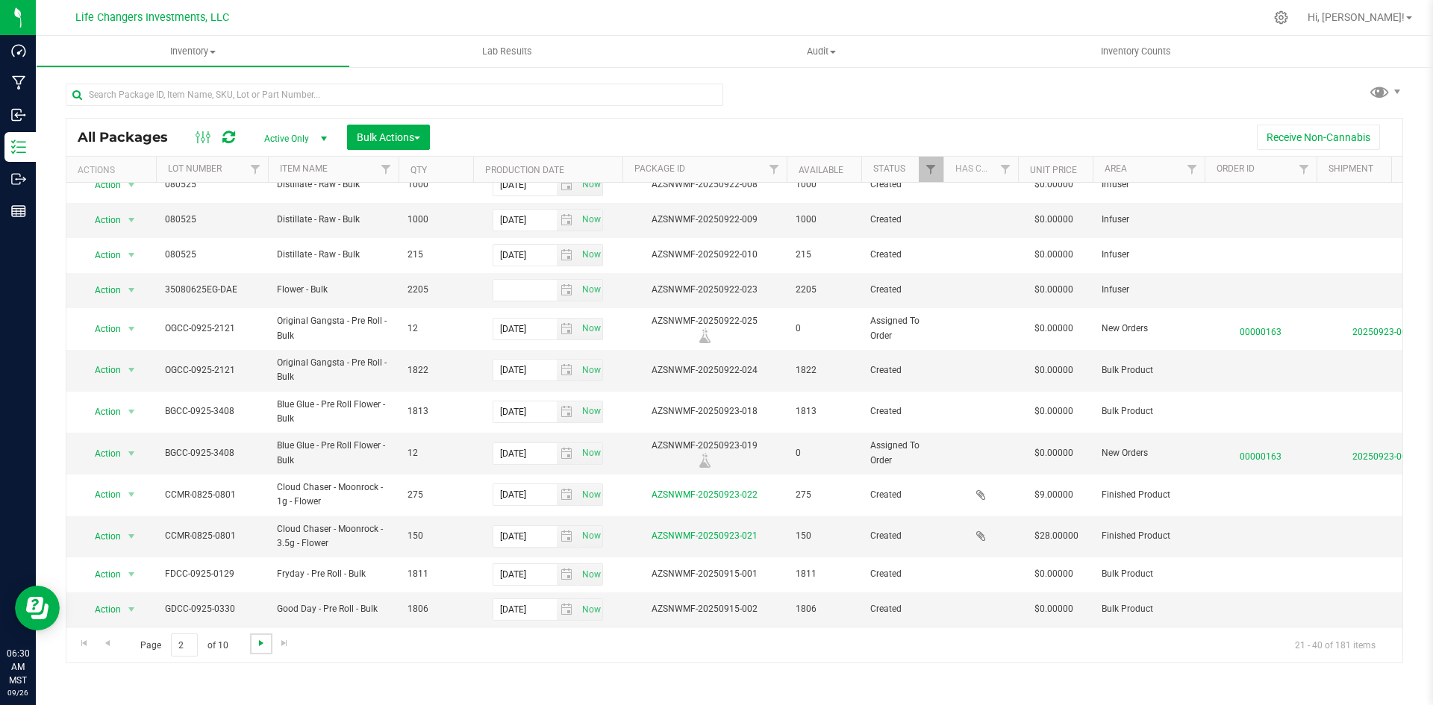
click at [260, 646] on span "Go to the next page" at bounding box center [261, 643] width 12 height 12
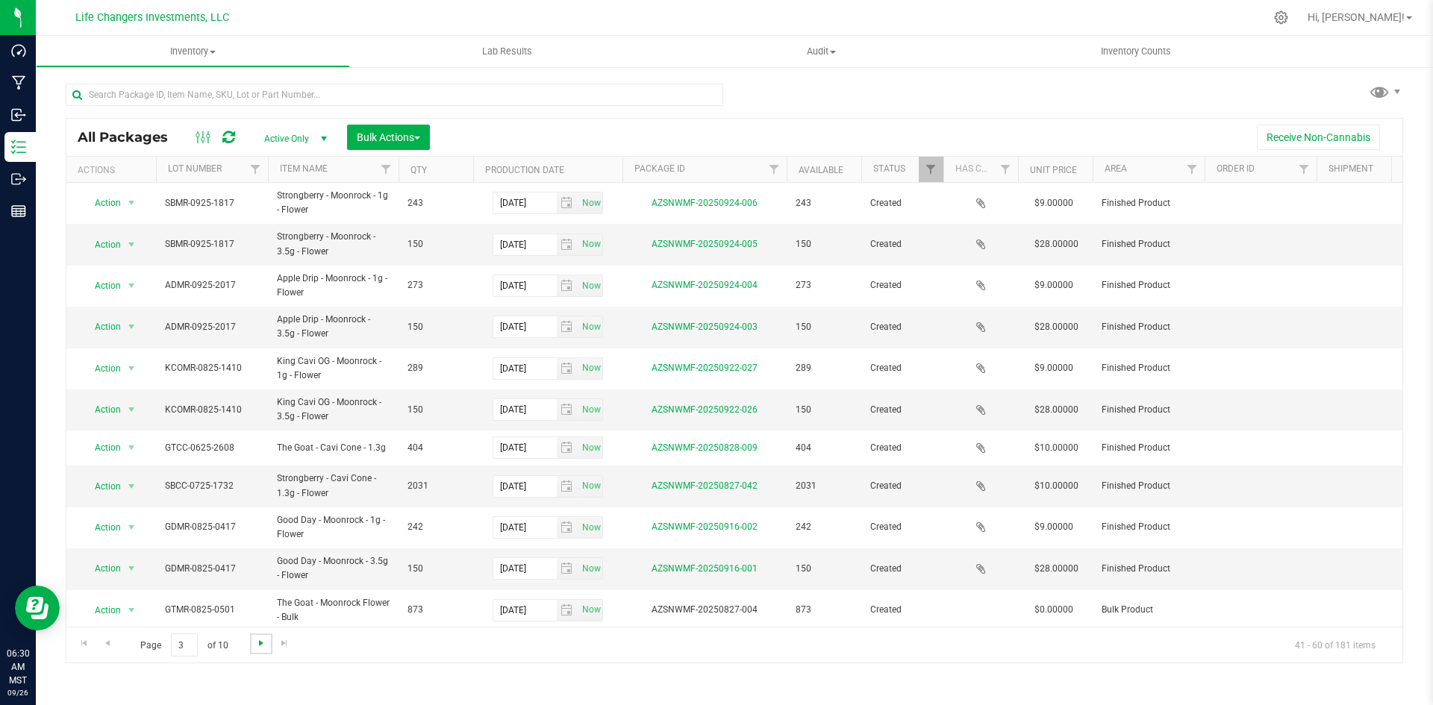
click at [260, 647] on span "Go to the next page" at bounding box center [261, 643] width 12 height 12
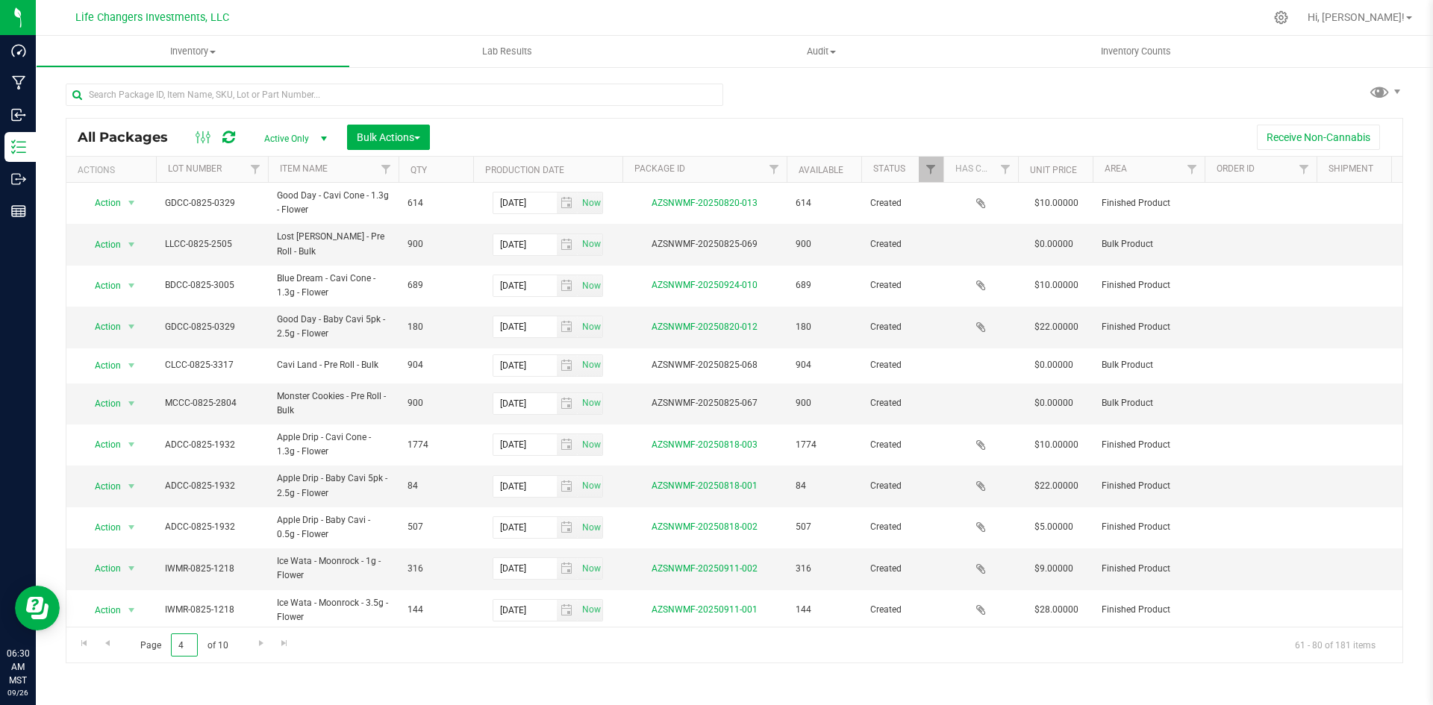
drag, startPoint x: 187, startPoint y: 646, endPoint x: 134, endPoint y: 646, distance: 53.0
click at [134, 646] on span "Page 4 of 10" at bounding box center [184, 644] width 113 height 23
type input "1"
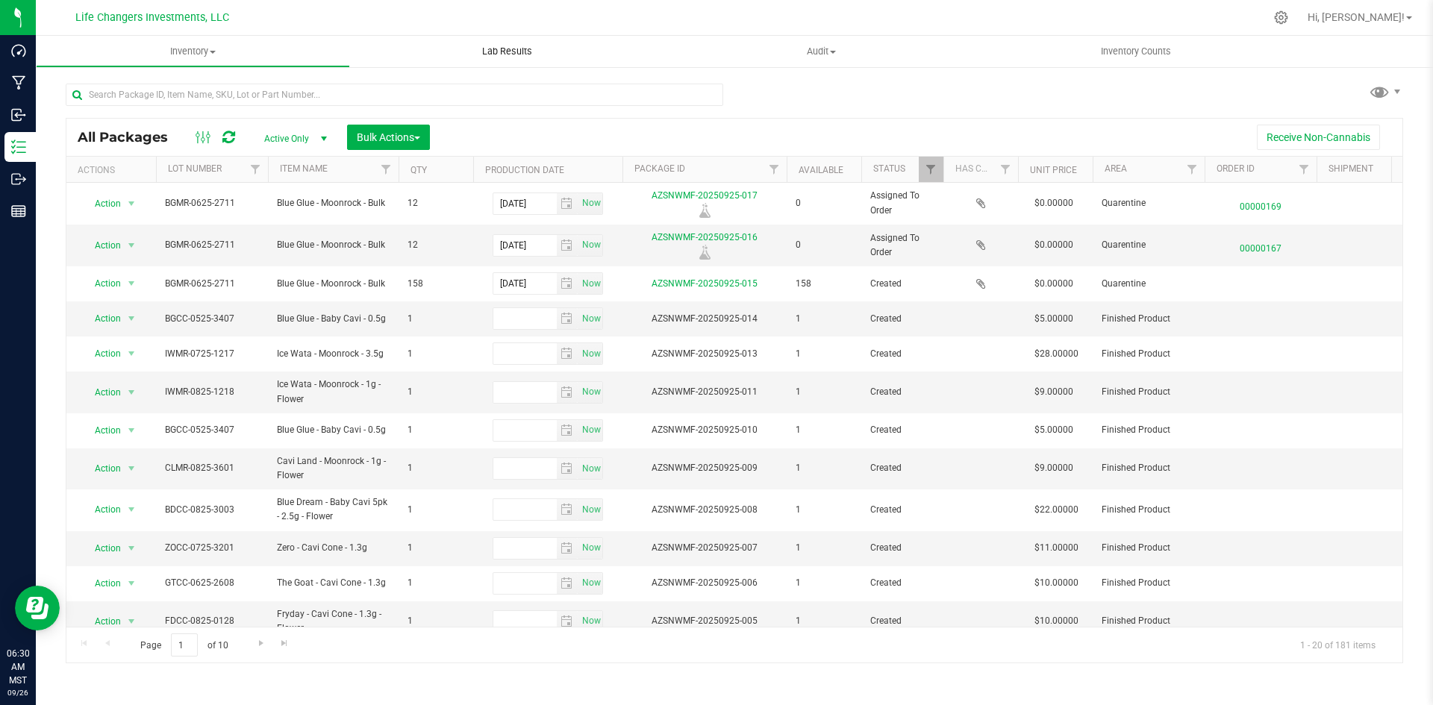
click at [521, 57] on span "Lab Results" at bounding box center [507, 51] width 90 height 13
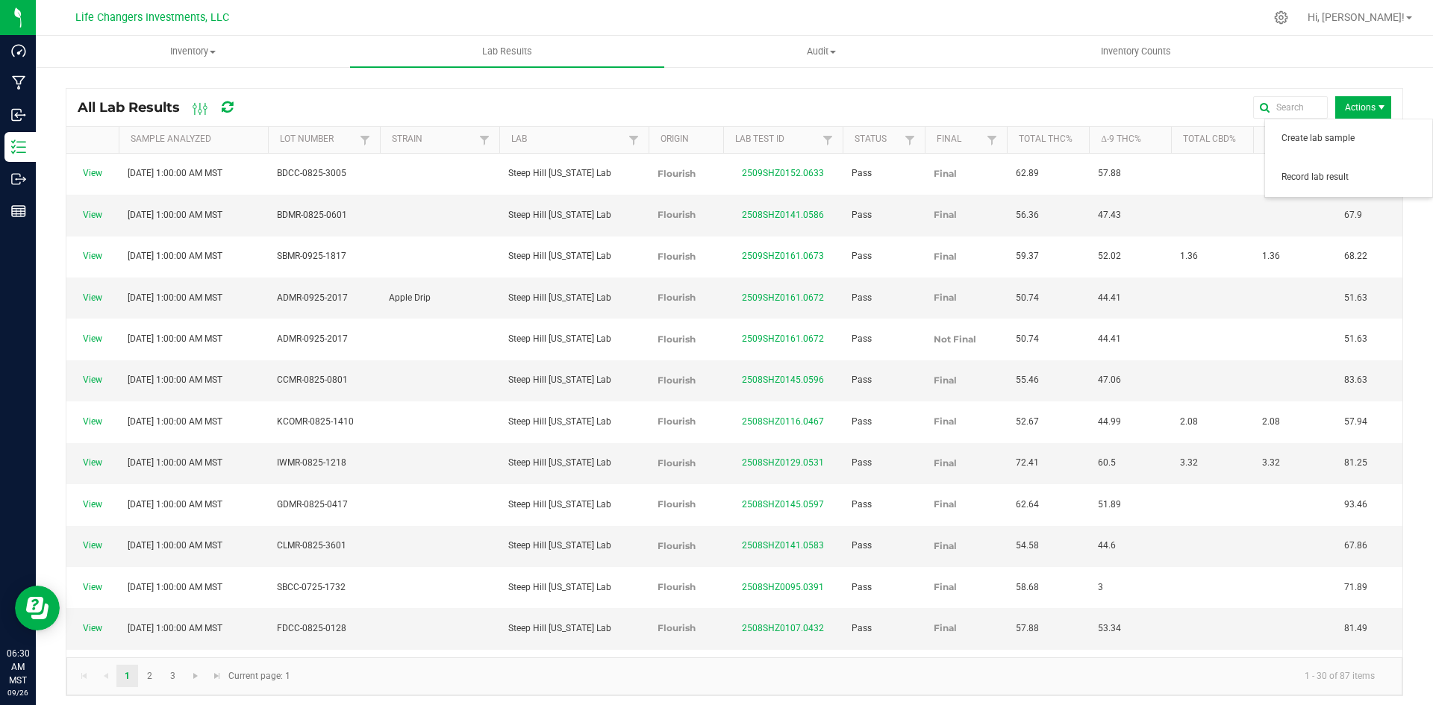
click at [1336, 119] on div "Create lab sample Record lab result" at bounding box center [1348, 158] width 169 height 79
click at [1323, 172] on span "Record lab result" at bounding box center [1352, 177] width 142 height 13
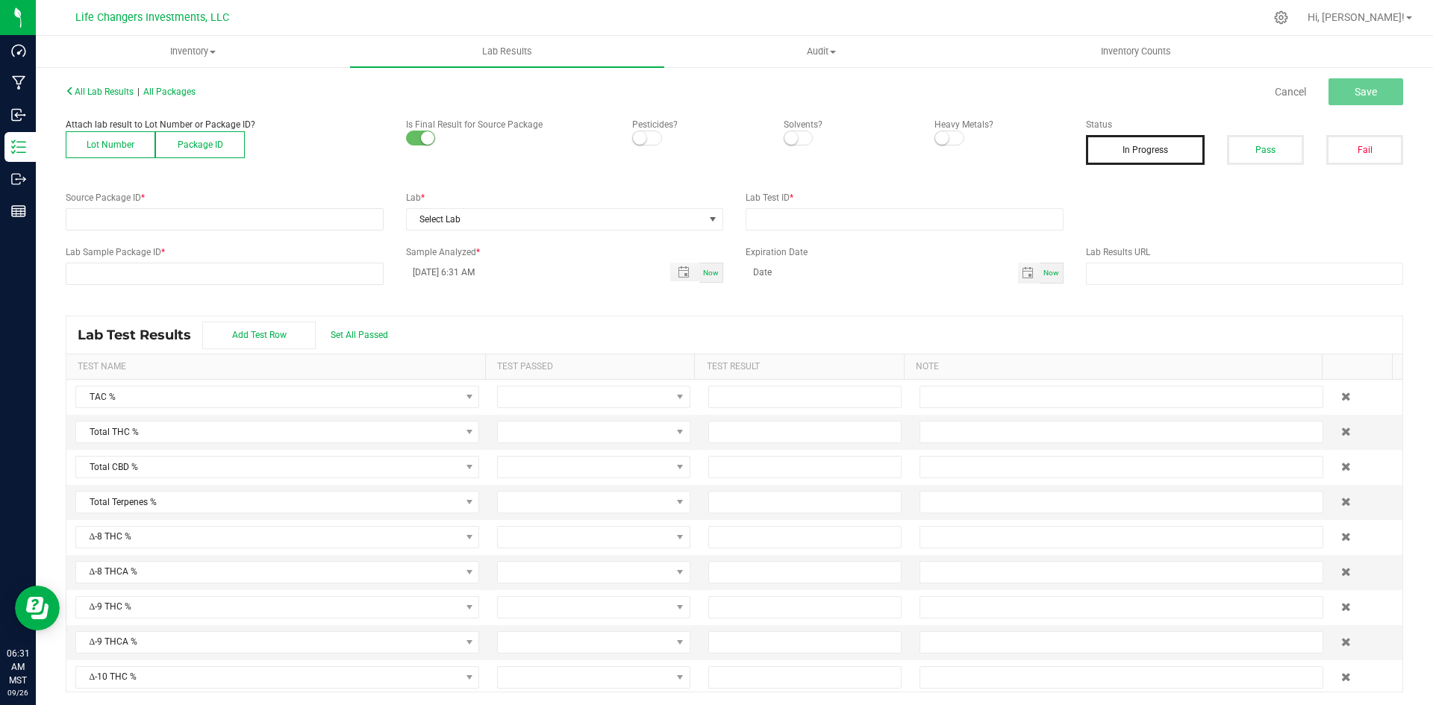
click at [110, 151] on button "Lot Number" at bounding box center [111, 144] width 90 height 27
drag, startPoint x: 134, startPoint y: 222, endPoint x: 155, endPoint y: 223, distance: 20.9
click at [137, 222] on span at bounding box center [215, 219] width 298 height 21
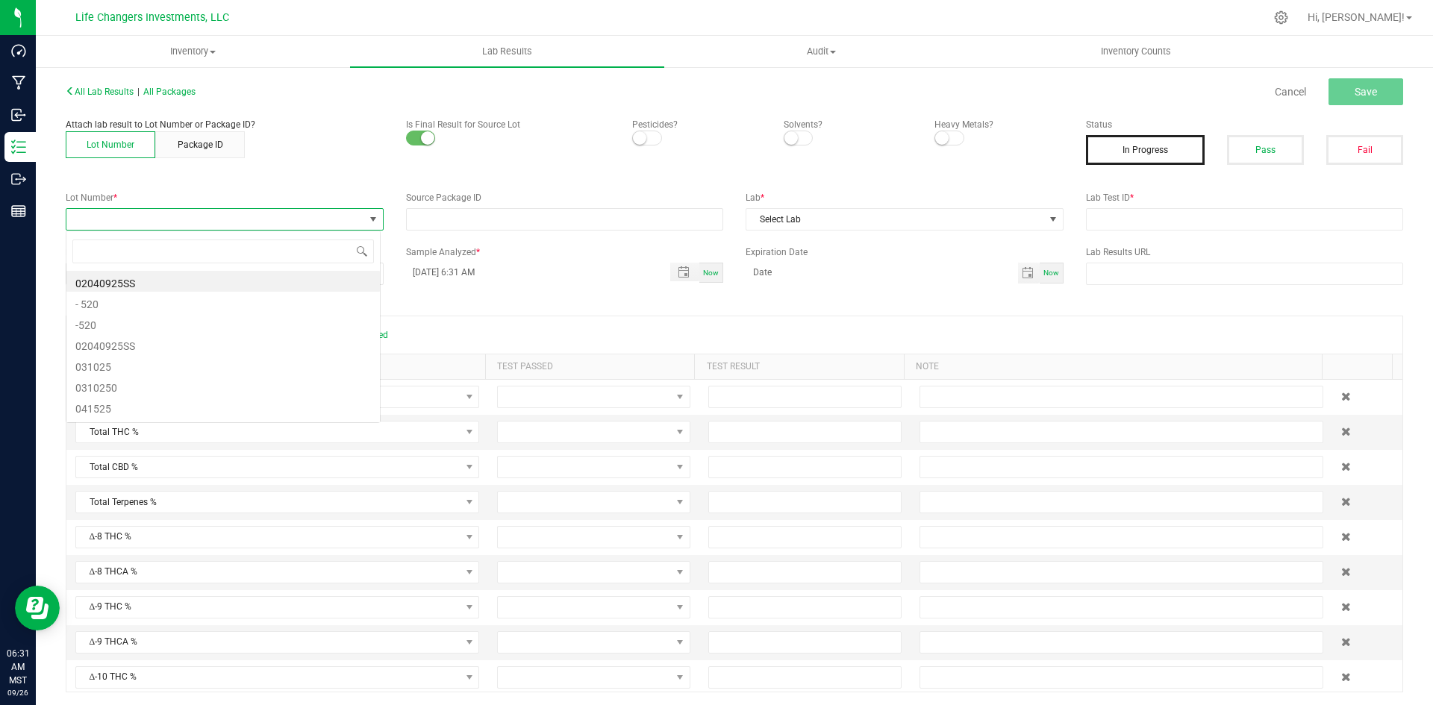
scroll to position [22, 315]
type input "3407"
click at [253, 281] on li "BGCC-0525-3407" at bounding box center [222, 281] width 313 height 21
click at [649, 133] on span at bounding box center [647, 138] width 30 height 15
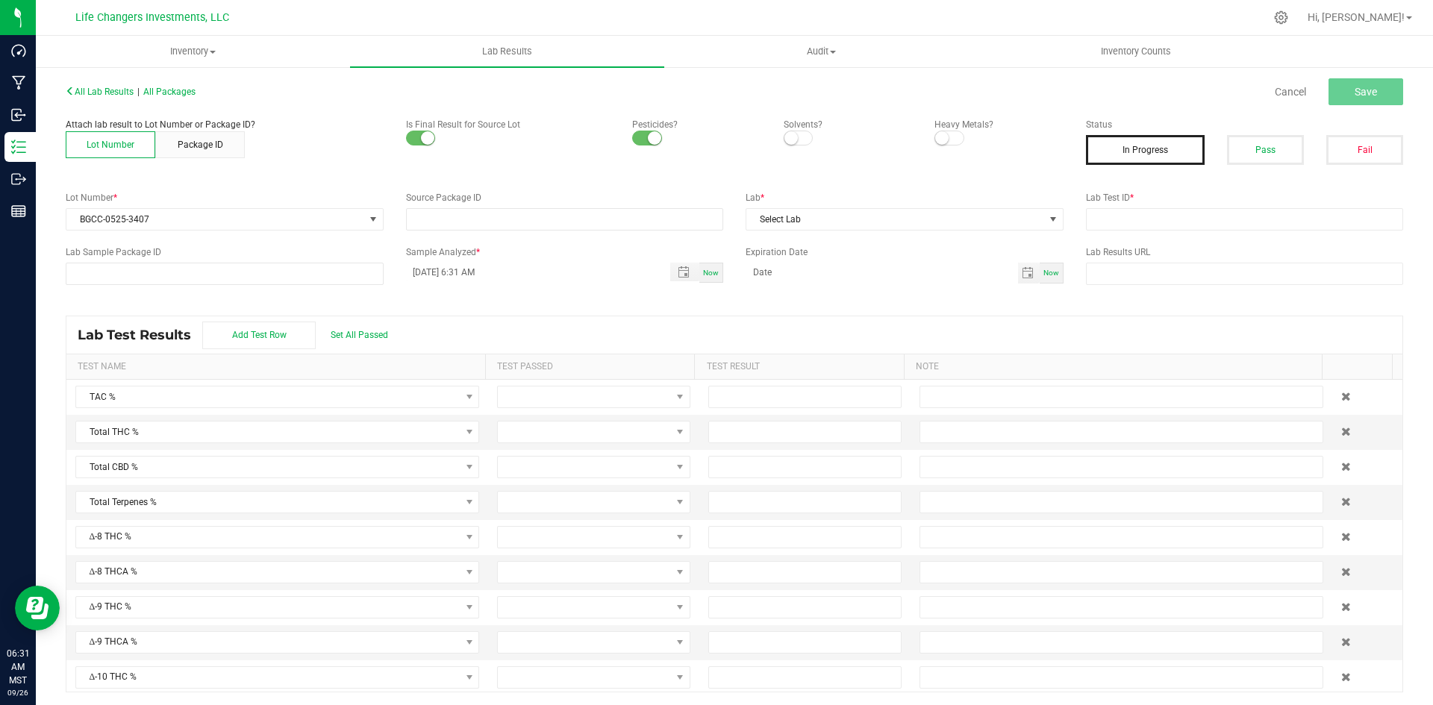
click at [809, 141] on div at bounding box center [847, 138] width 128 height 15
click at [801, 142] on span at bounding box center [798, 138] width 30 height 15
click at [946, 145] on span at bounding box center [949, 138] width 30 height 15
click at [813, 216] on span "Select Lab" at bounding box center [895, 219] width 298 height 21
click at [1045, 228] on span at bounding box center [1052, 219] width 19 height 21
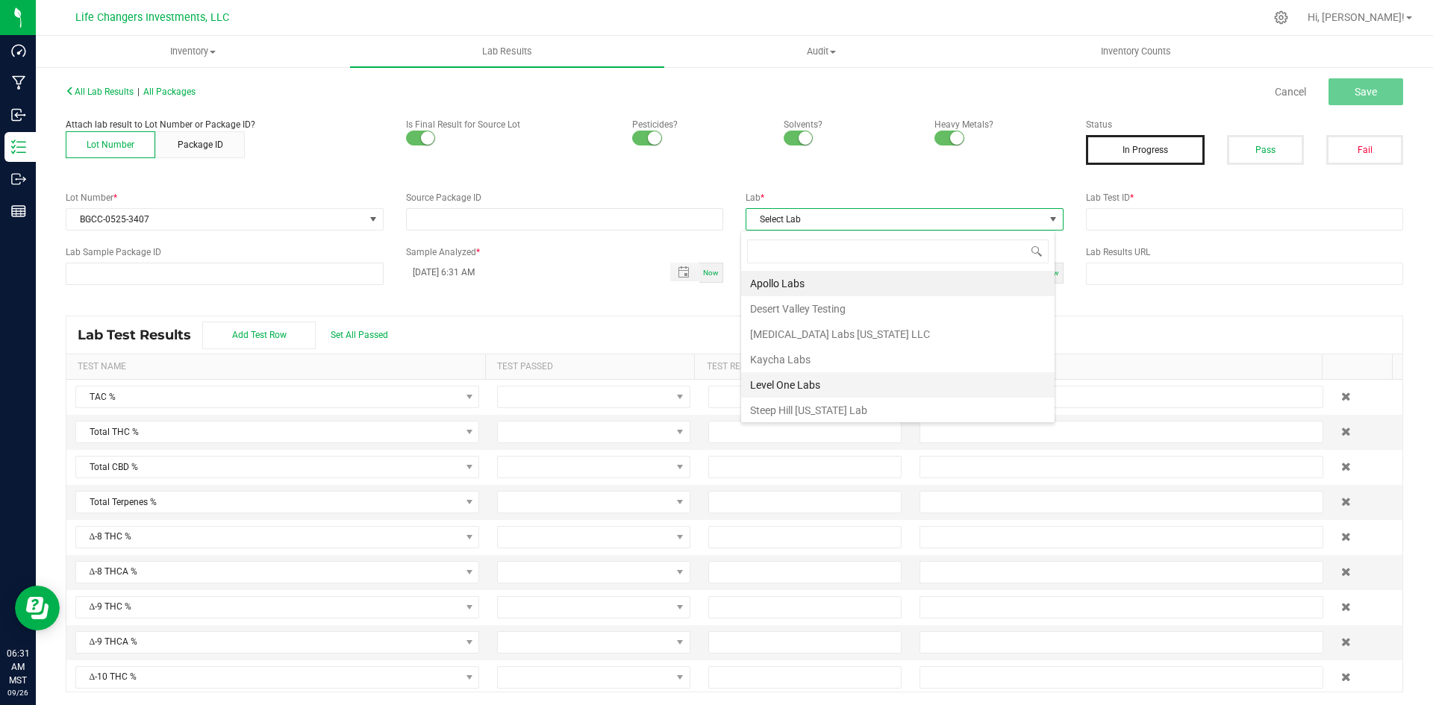
click at [909, 383] on li "Level One Labs" at bounding box center [897, 384] width 313 height 25
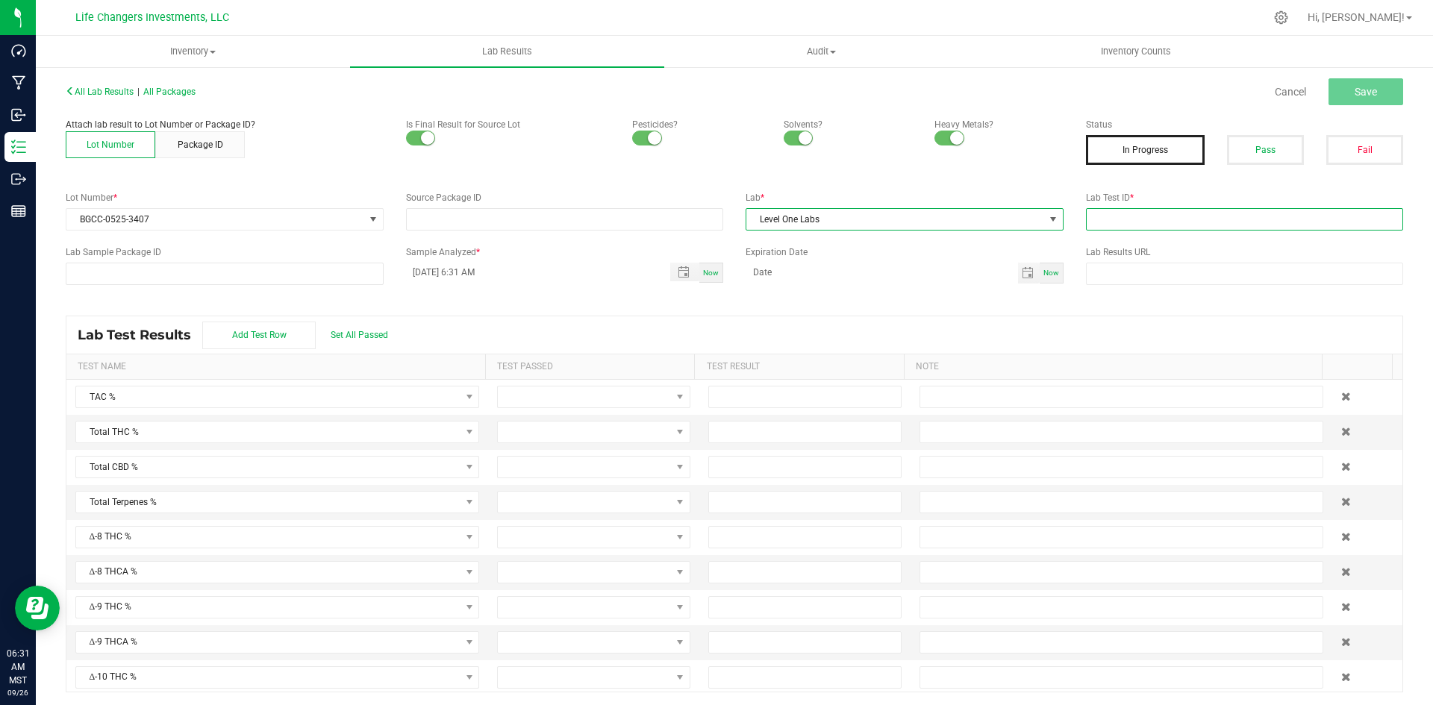
click at [1131, 216] on input "text" at bounding box center [1245, 219] width 318 height 22
paste input "2505LVL0398.2040"
type input "2505LVL0398.2040"
click at [1331, 91] on button "Save" at bounding box center [1365, 91] width 75 height 27
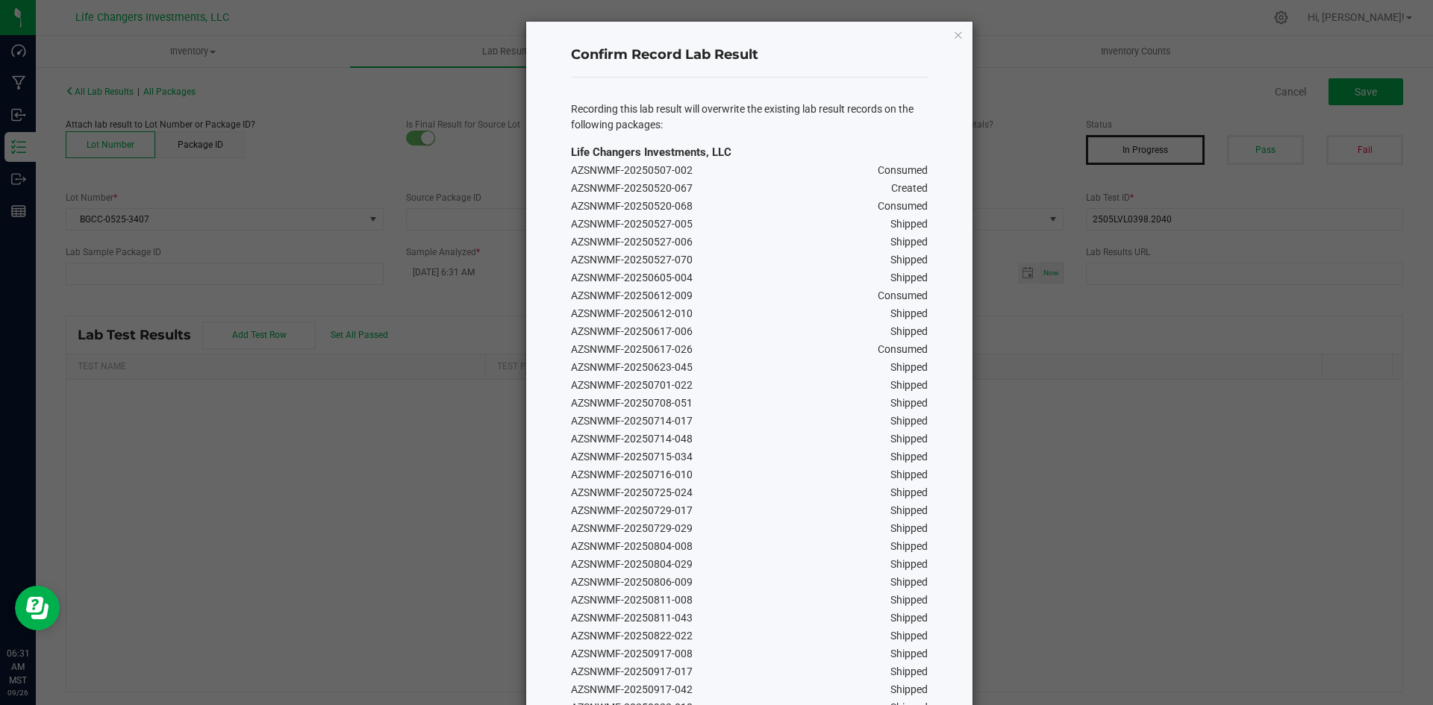
scroll to position [0, 0]
click at [953, 41] on icon "Close" at bounding box center [958, 36] width 10 height 18
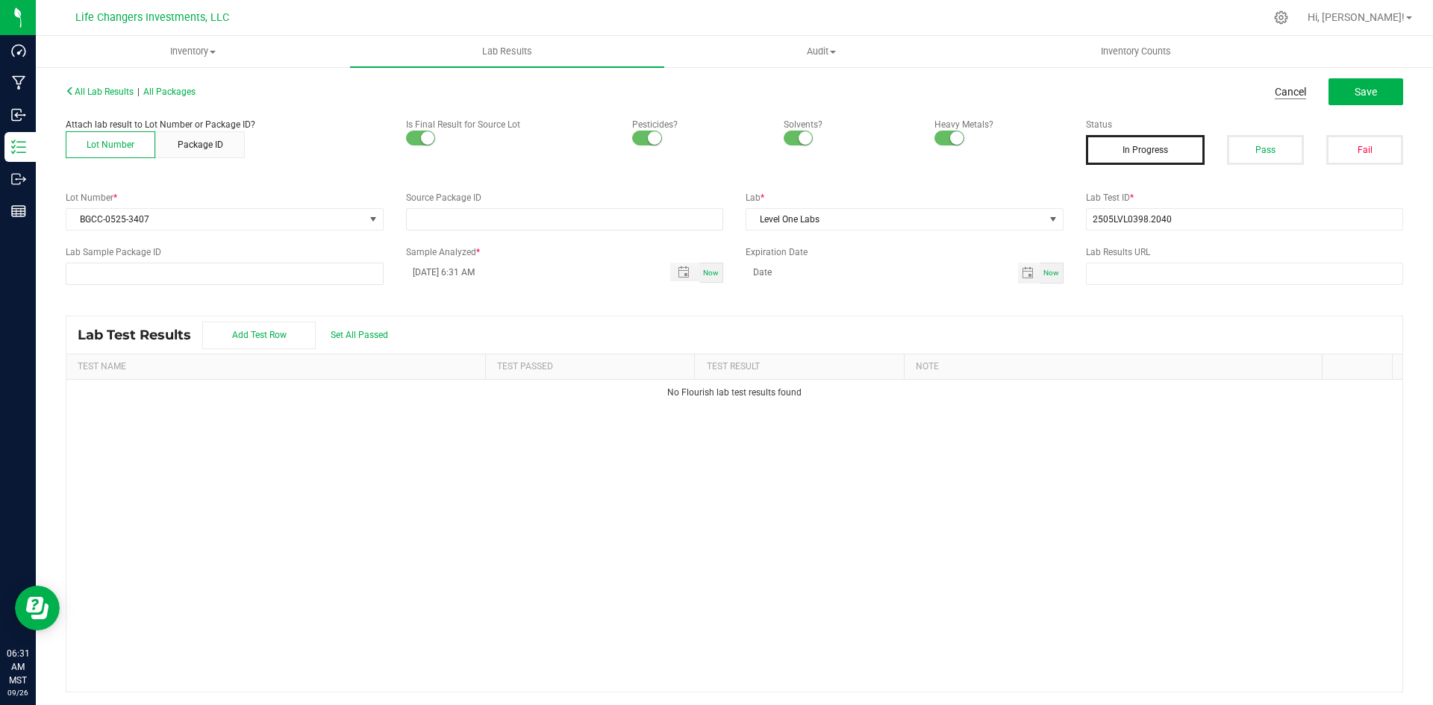
click at [1274, 85] on link "Cancel" at bounding box center [1289, 91] width 31 height 15
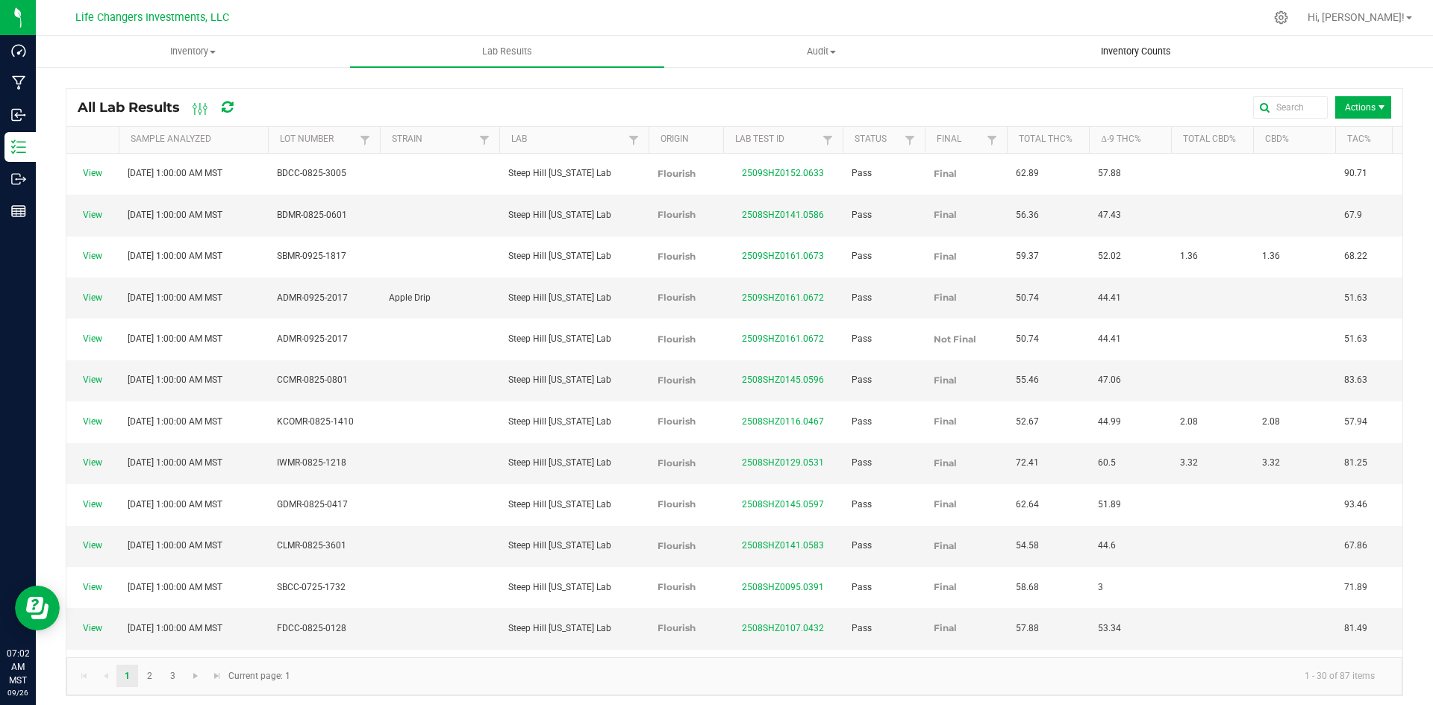
click at [1109, 43] on uib-tab-heading "Inventory Counts" at bounding box center [1136, 52] width 313 height 30
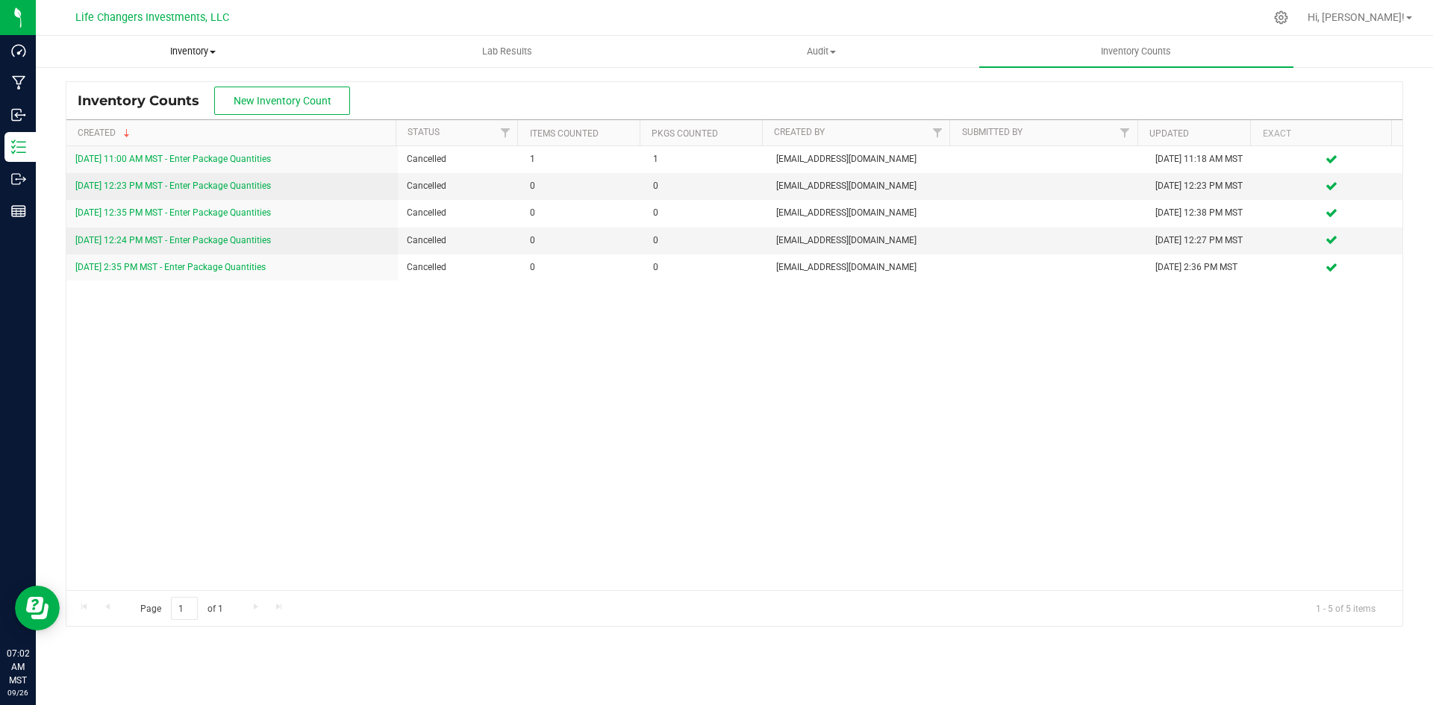
click at [198, 51] on span "Inventory" at bounding box center [193, 51] width 313 height 13
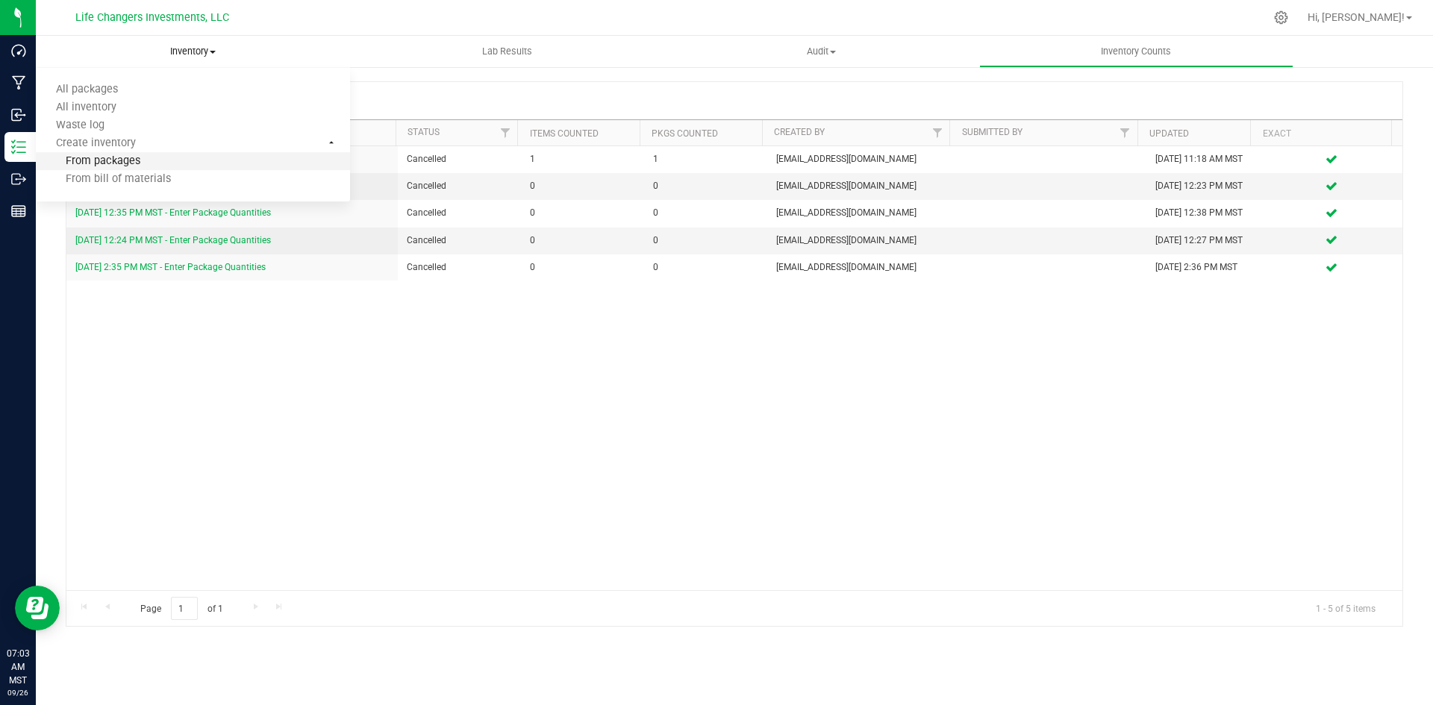
click at [123, 157] on span "From packages" at bounding box center [88, 161] width 104 height 13
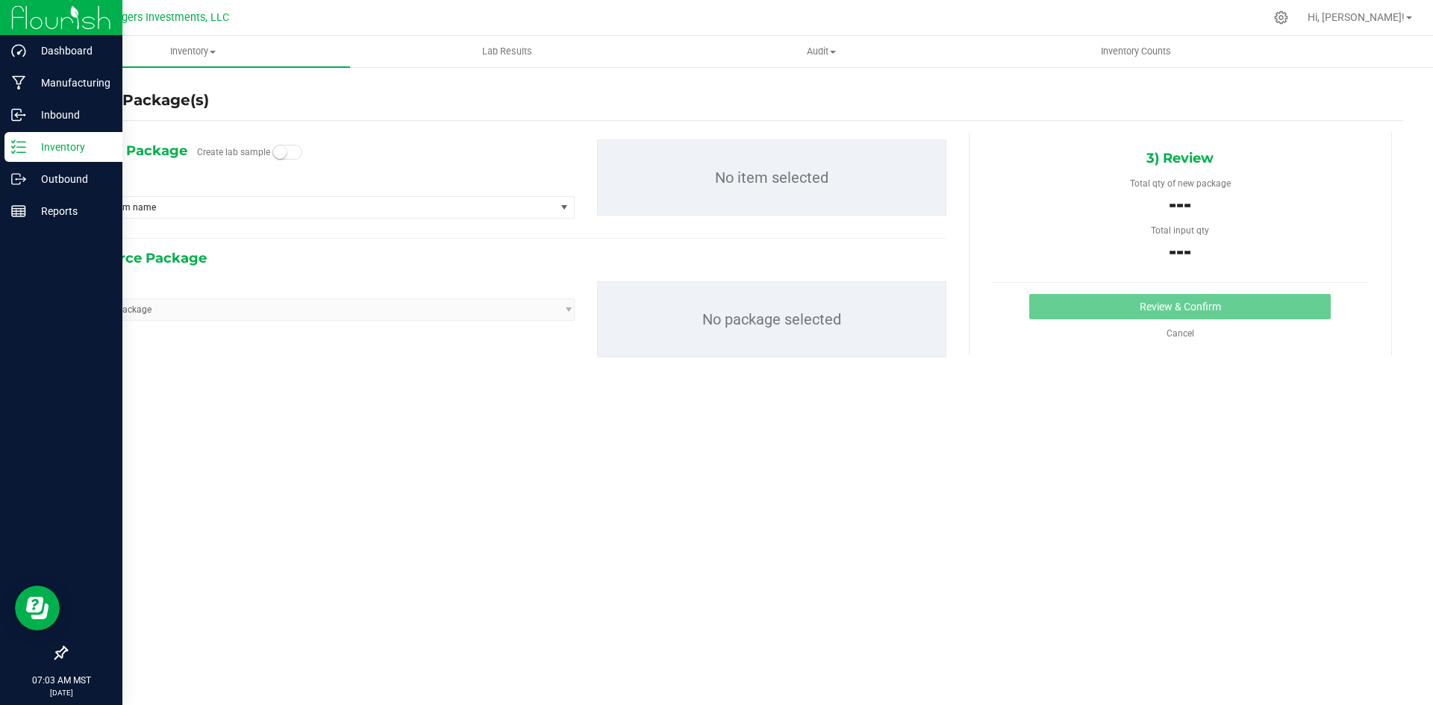
click at [37, 152] on p "Inventory" at bounding box center [71, 147] width 90 height 18
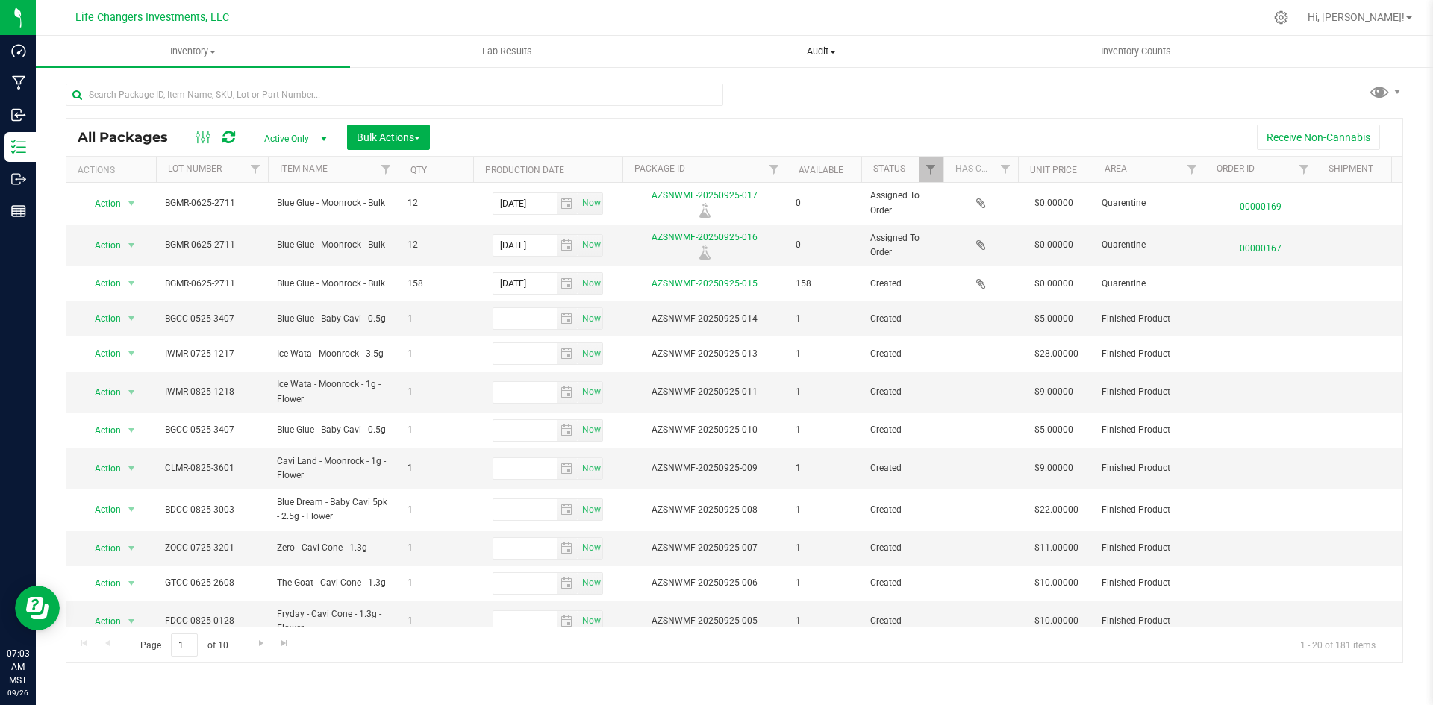
click at [822, 47] on span "Audit" at bounding box center [821, 51] width 313 height 13
click at [780, 94] on span "Inventory auditing" at bounding box center [728, 90] width 128 height 13
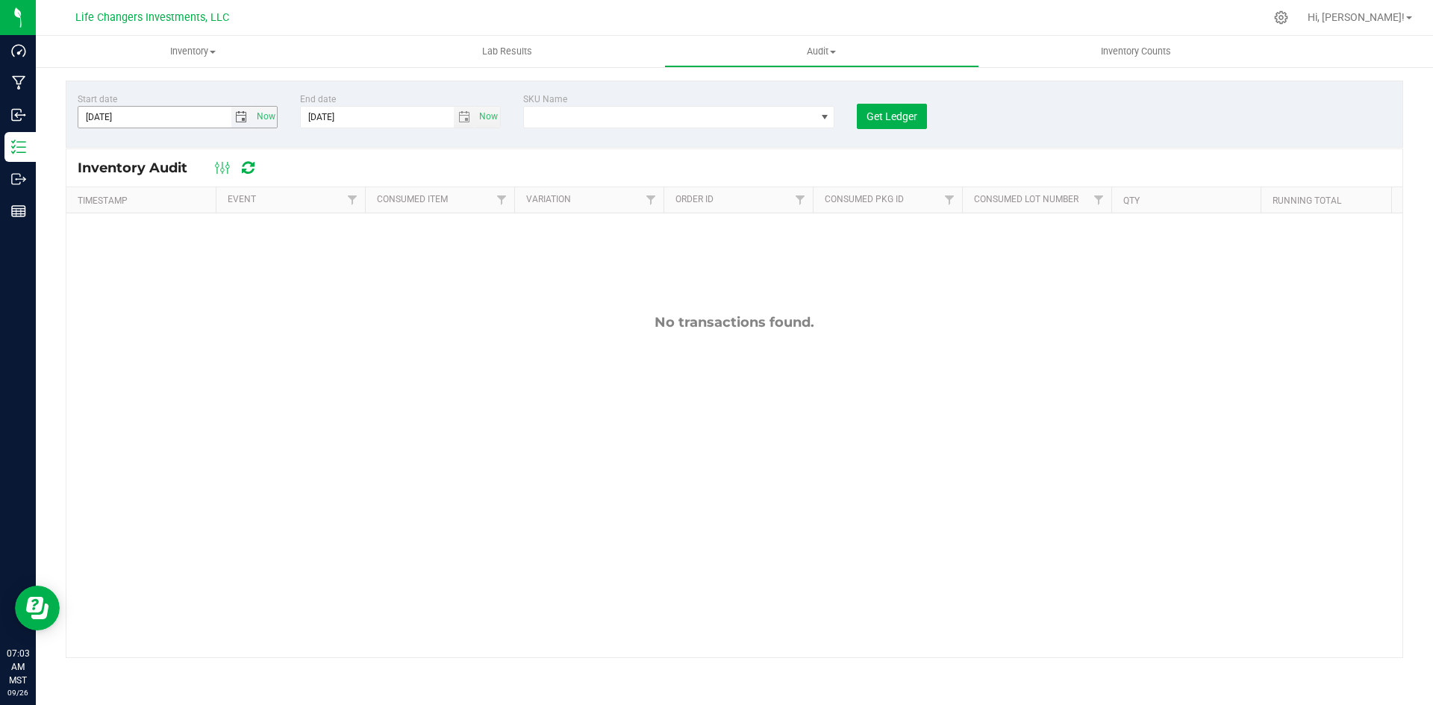
click at [243, 119] on span "select" at bounding box center [241, 117] width 12 height 12
click at [110, 195] on link "1" at bounding box center [113, 199] width 22 height 23
type input "[DATE]"
click at [468, 107] on span "select" at bounding box center [465, 117] width 22 height 21
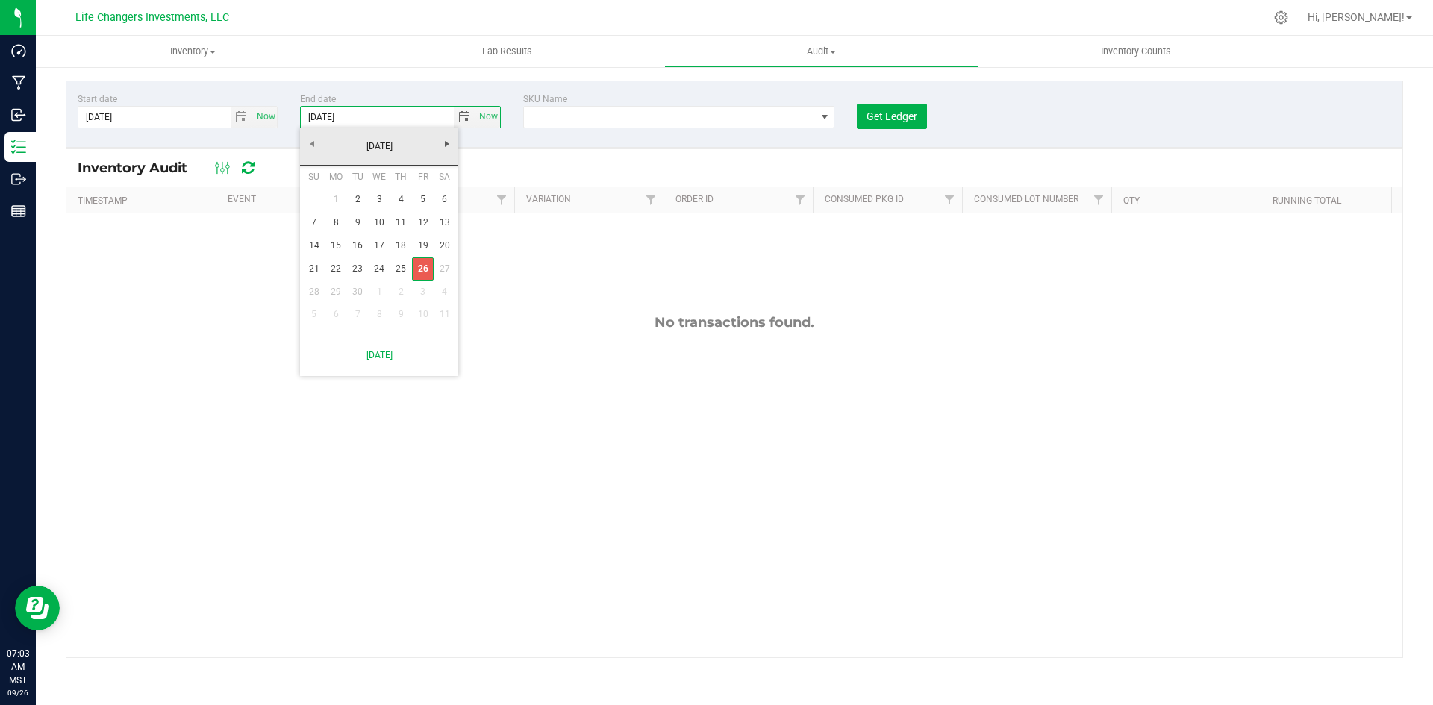
click at [431, 269] on link "26" at bounding box center [423, 268] width 22 height 23
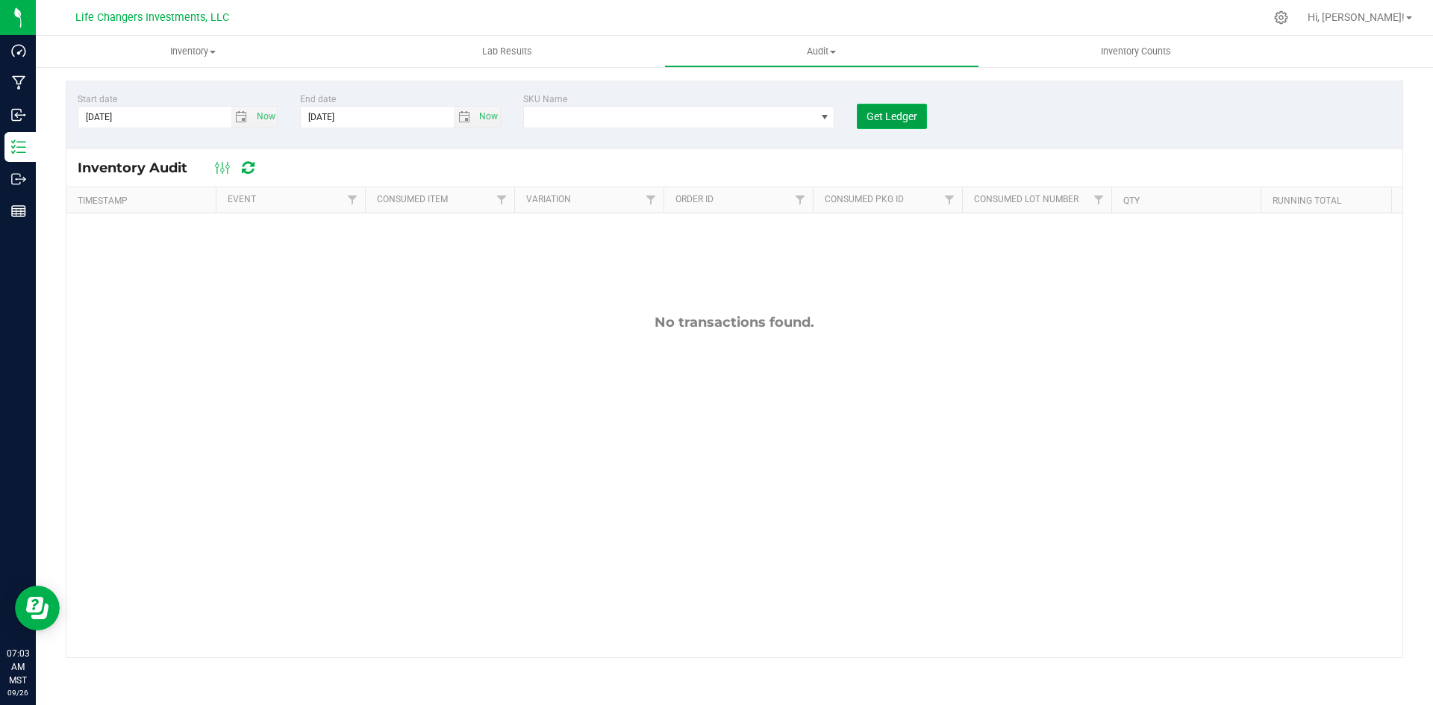
click at [900, 110] on span "Get Ledger" at bounding box center [891, 116] width 51 height 12
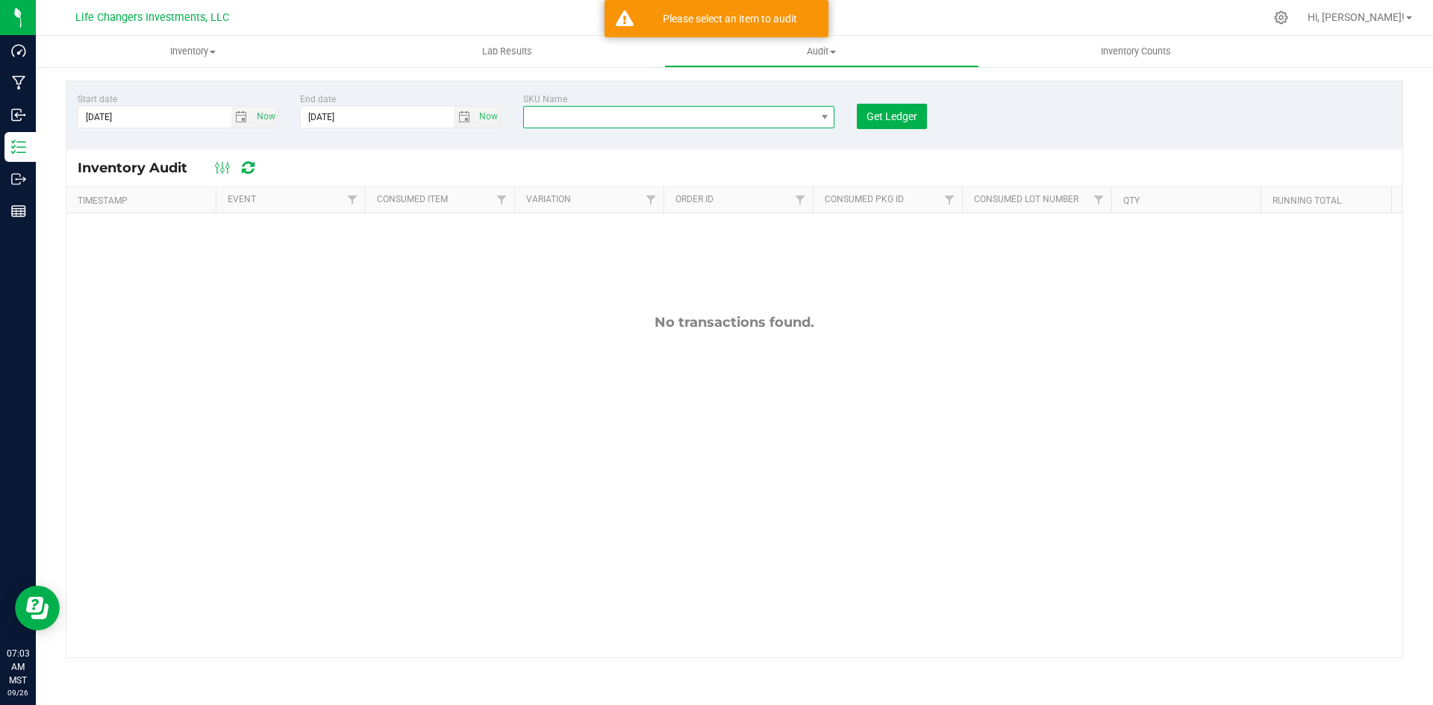
click at [581, 114] on span "NO DATA FOUND" at bounding box center [670, 117] width 292 height 21
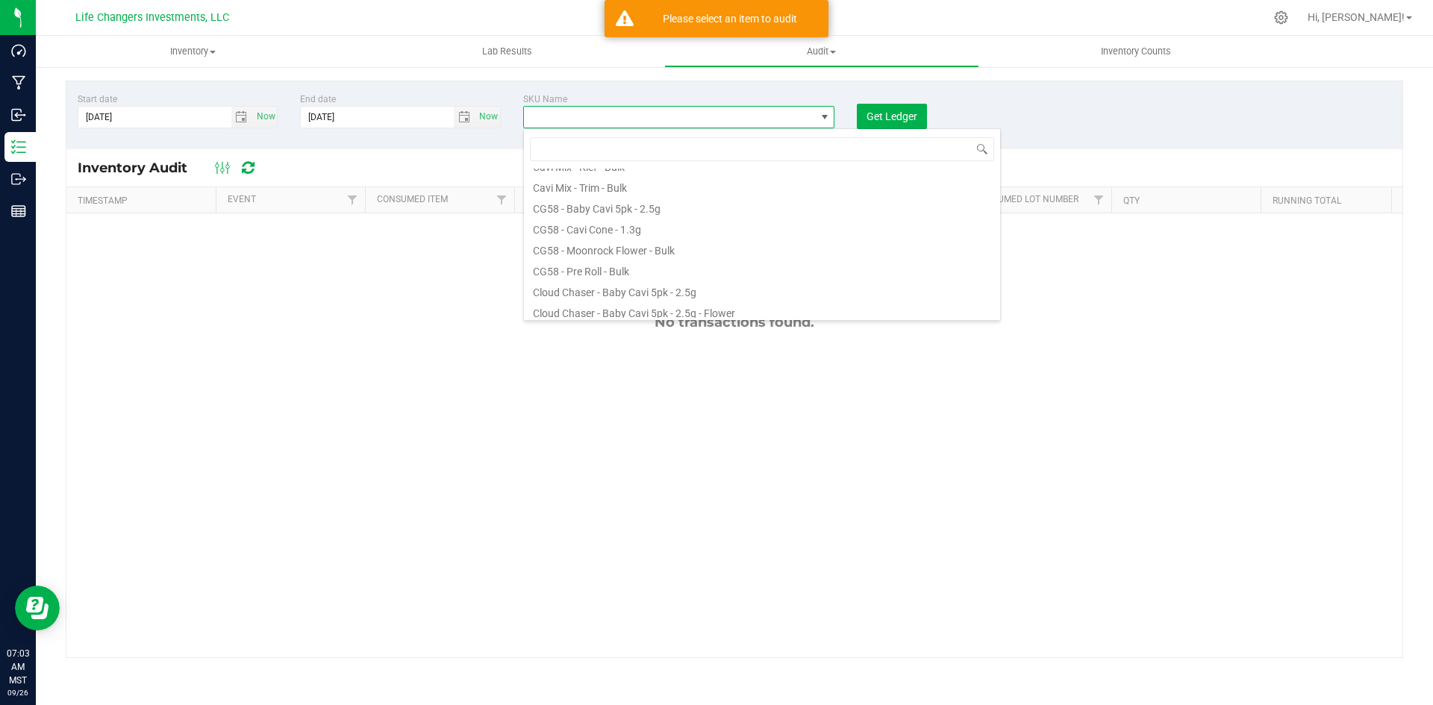
scroll to position [895, 0]
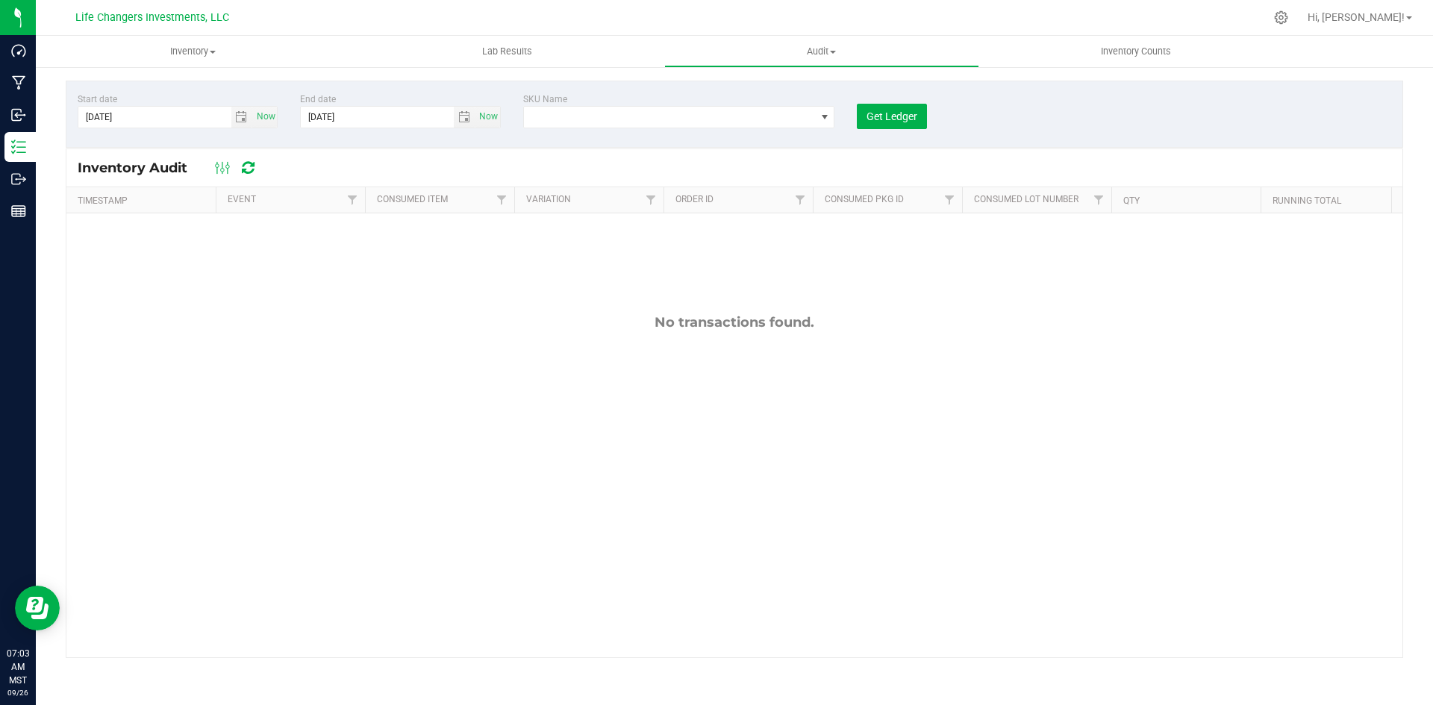
click at [961, 441] on div "No transactions found." at bounding box center [734, 485] width 1336 height 545
click at [229, 179] on div "Inventory Audit" at bounding box center [734, 167] width 1336 height 37
click at [822, 116] on span "NO DATA FOUND" at bounding box center [825, 117] width 12 height 12
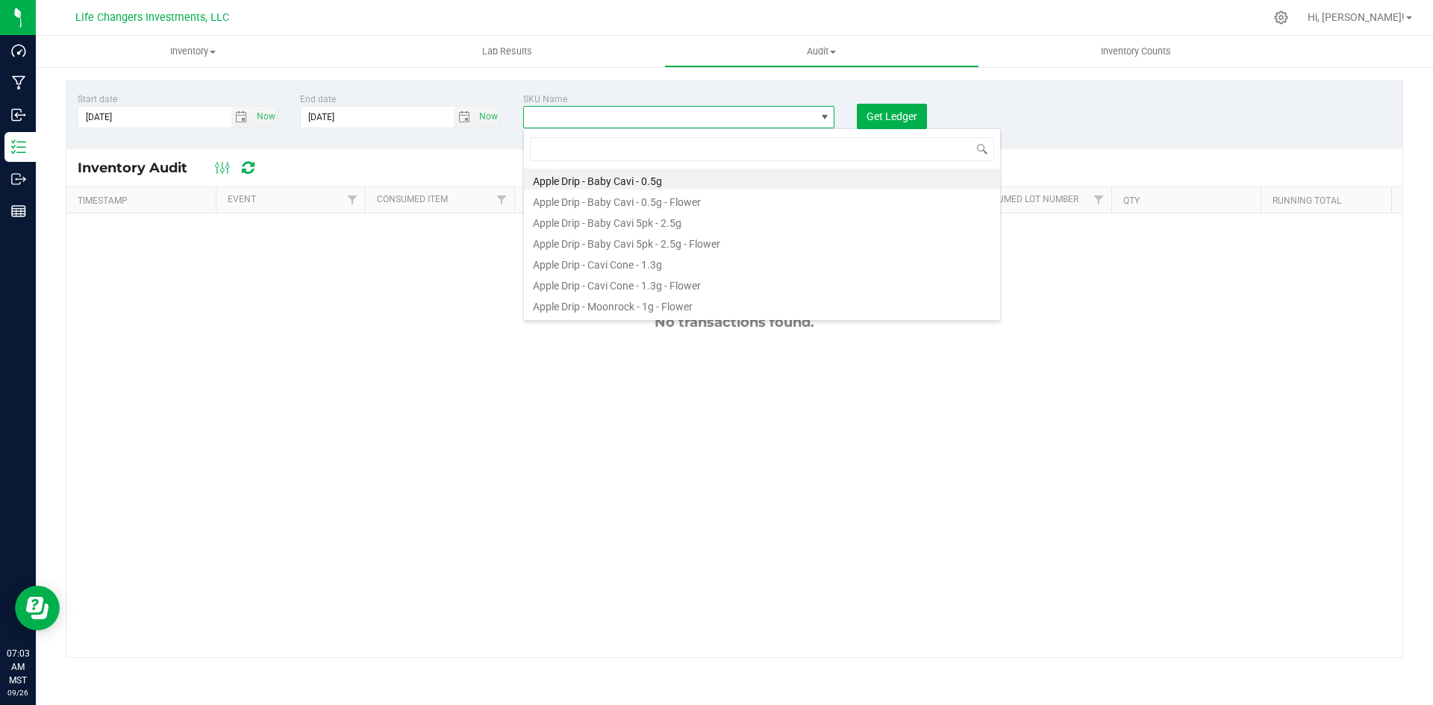
scroll to position [22, 311]
click at [981, 155] on input at bounding box center [762, 148] width 464 height 23
click at [794, 378] on div "No transactions found." at bounding box center [734, 485] width 1336 height 545
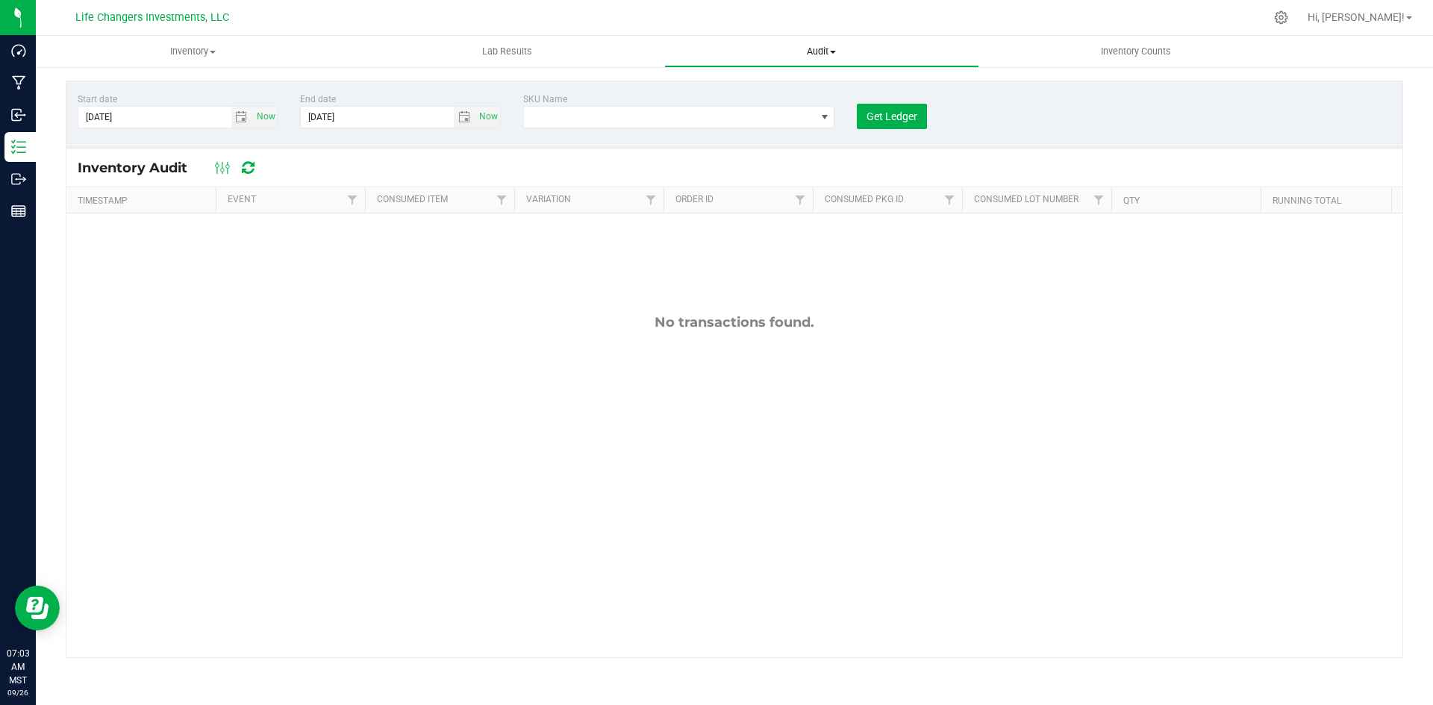
click at [823, 55] on span "Audit" at bounding box center [821, 51] width 313 height 13
click at [823, 55] on span "Audit" at bounding box center [821, 51] width 314 height 13
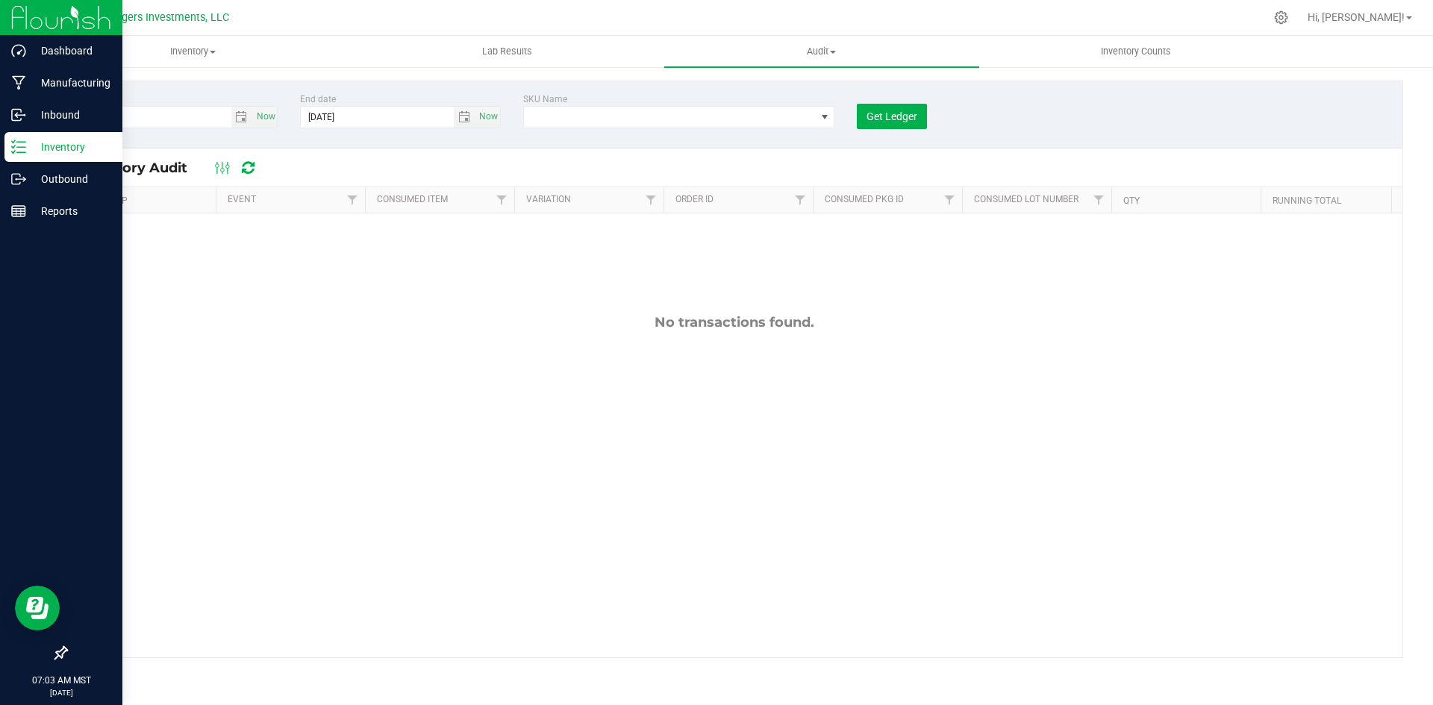
click at [51, 143] on p "Inventory" at bounding box center [71, 147] width 90 height 18
